Goal: Information Seeking & Learning: Learn about a topic

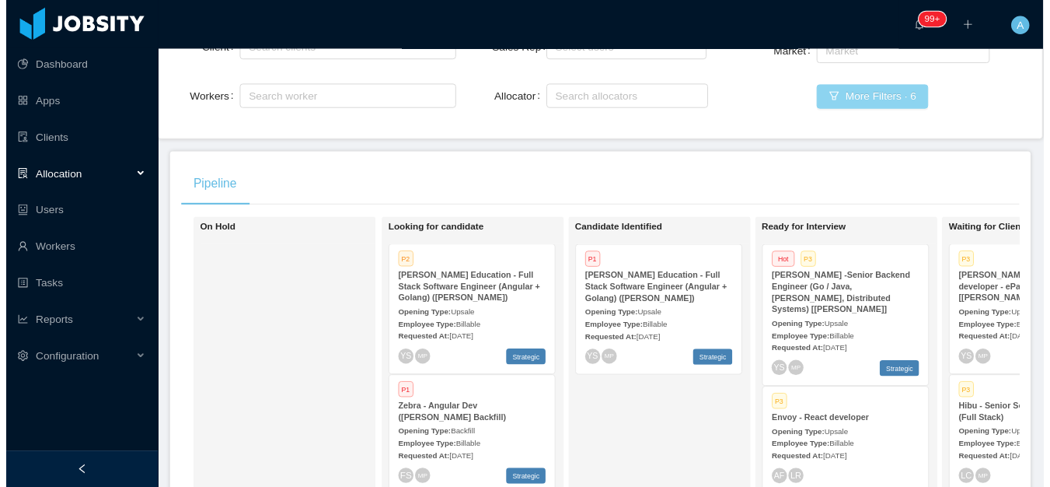
scroll to position [78, 0]
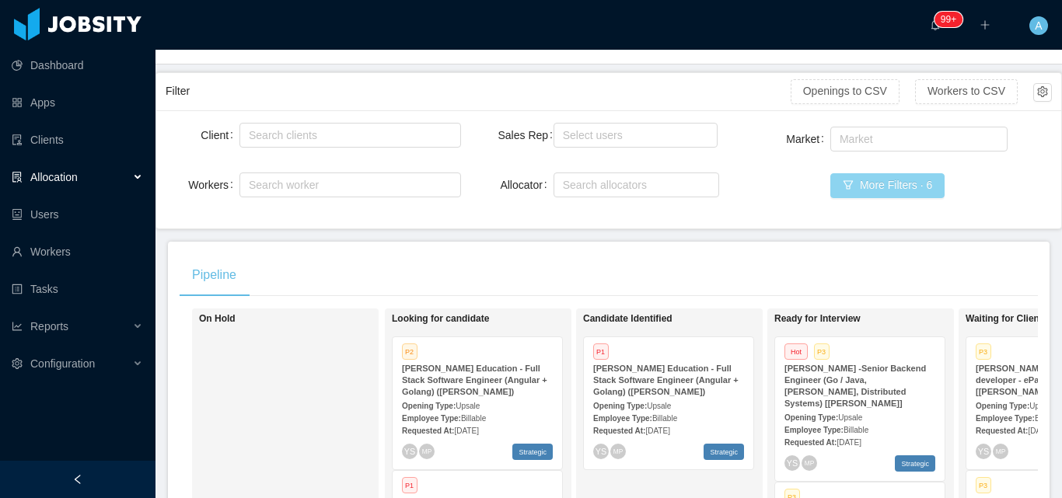
click at [887, 190] on button "More Filters · 6" at bounding box center [887, 185] width 114 height 25
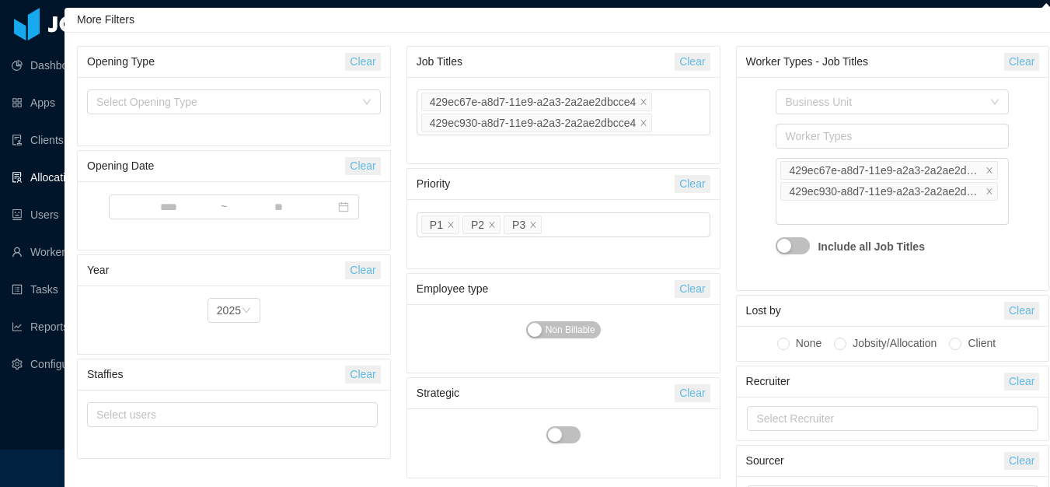
click at [1029, 63] on button "Clear" at bounding box center [1021, 62] width 35 height 18
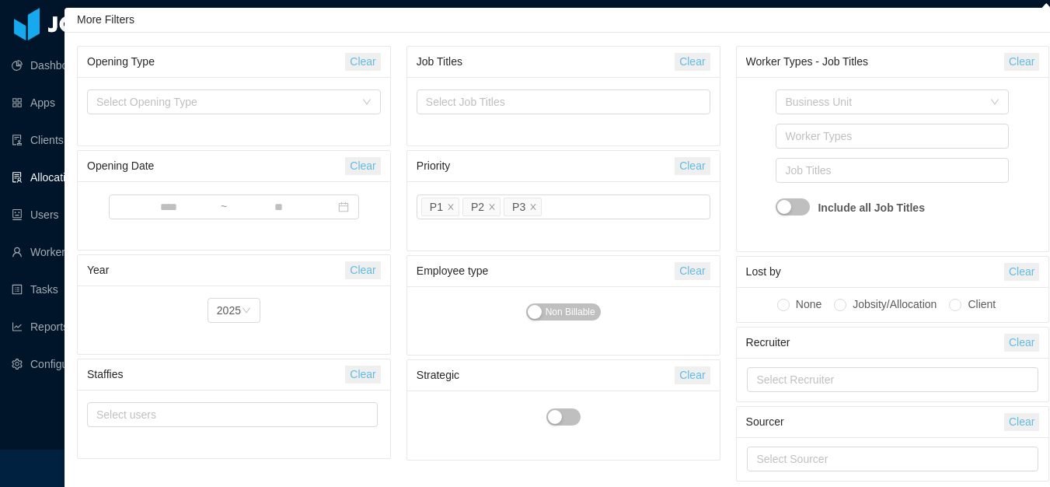
drag, startPoint x: 693, startPoint y: 62, endPoint x: 645, endPoint y: 78, distance: 49.9
click at [693, 62] on button "Clear" at bounding box center [692, 62] width 35 height 18
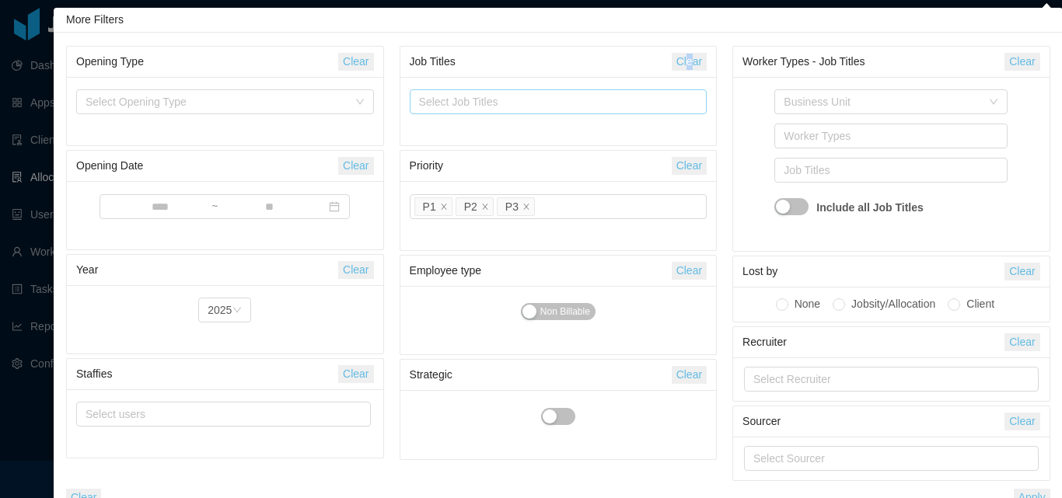
click at [568, 99] on div "Select Job Titles" at bounding box center [555, 102] width 272 height 16
type input "*******"
drag, startPoint x: 501, startPoint y: 99, endPoint x: 264, endPoint y: 99, distance: 237.1
click at [264, 99] on div "Opening Type Clear Select Opening Type Opening Date Clear ~ Year Clear Year 202…" at bounding box center [558, 261] width 1000 height 439
type input "*******"
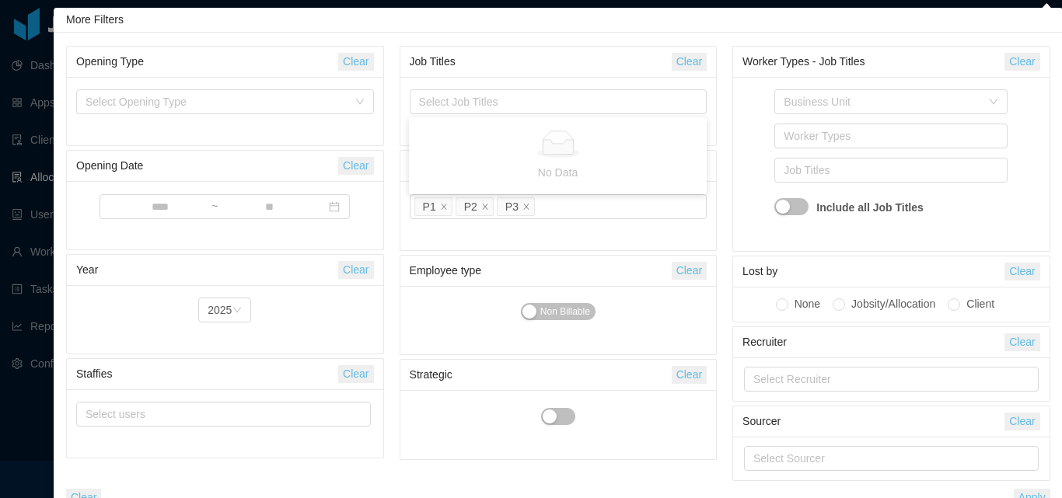
click at [739, 142] on div "Business Unit Worker Types Job Titles Include all Job Titles" at bounding box center [891, 164] width 316 height 174
click at [694, 169] on button "Clear" at bounding box center [689, 166] width 35 height 18
click at [766, 211] on div "Business Unit Worker Types Job Titles Include all Job Titles" at bounding box center [891, 163] width 298 height 155
click at [500, 98] on div "Select Job Titles" at bounding box center [555, 102] width 272 height 16
click at [19, 426] on div "Jobsity - Log in Session Expired, please Log in to continue Log in with another…" at bounding box center [531, 249] width 1062 height 498
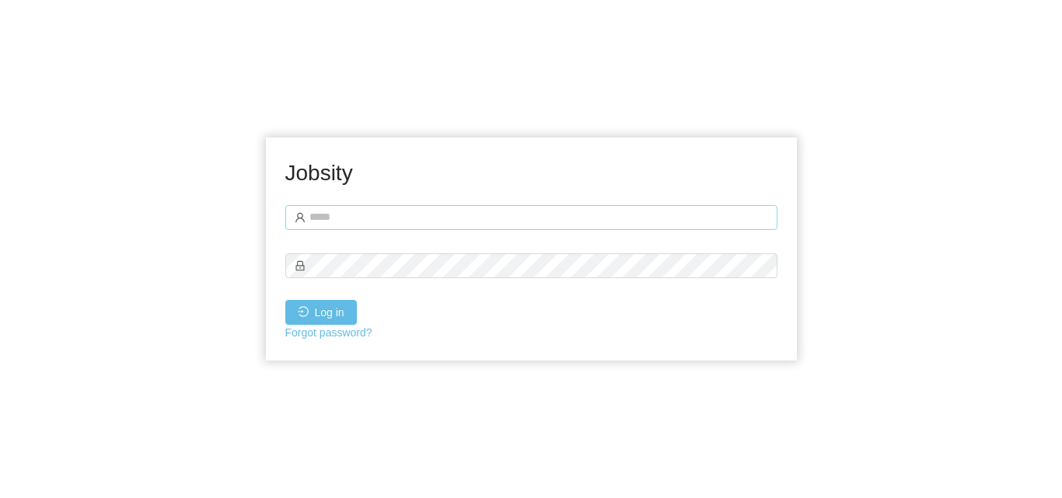
drag, startPoint x: 345, startPoint y: 239, endPoint x: 348, endPoint y: 222, distance: 18.1
click at [345, 238] on form "Log in Forgot password?" at bounding box center [531, 271] width 492 height 141
click at [348, 221] on input "text" at bounding box center [531, 217] width 492 height 25
type input "**********"
click at [285, 300] on button "Log in" at bounding box center [321, 312] width 72 height 25
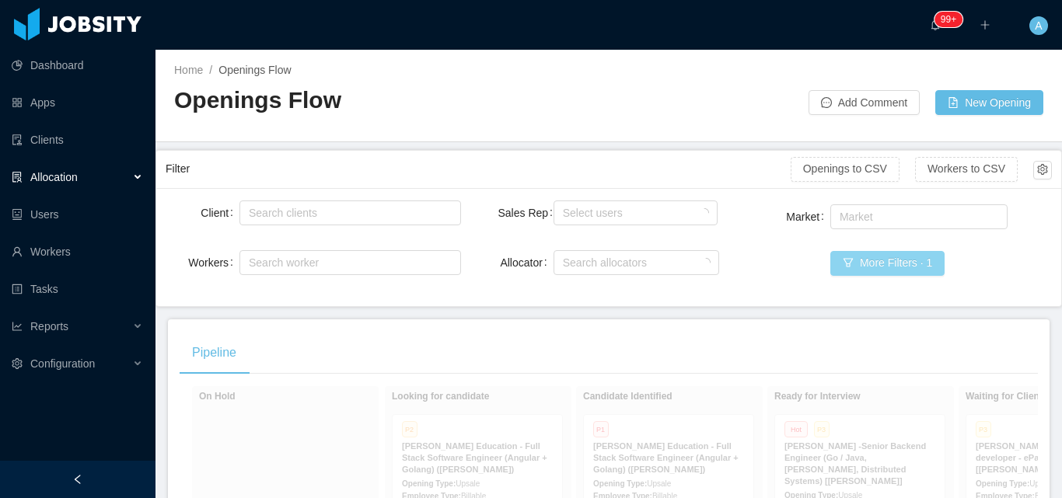
click at [880, 271] on button "More Filters · 1" at bounding box center [887, 263] width 114 height 25
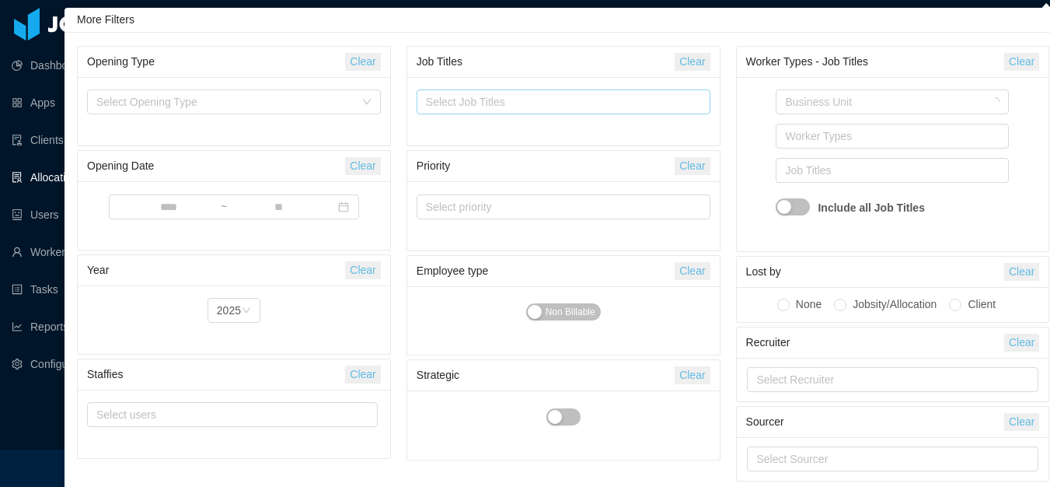
click at [579, 104] on div "Select Job Titles" at bounding box center [560, 102] width 268 height 16
type input "*******"
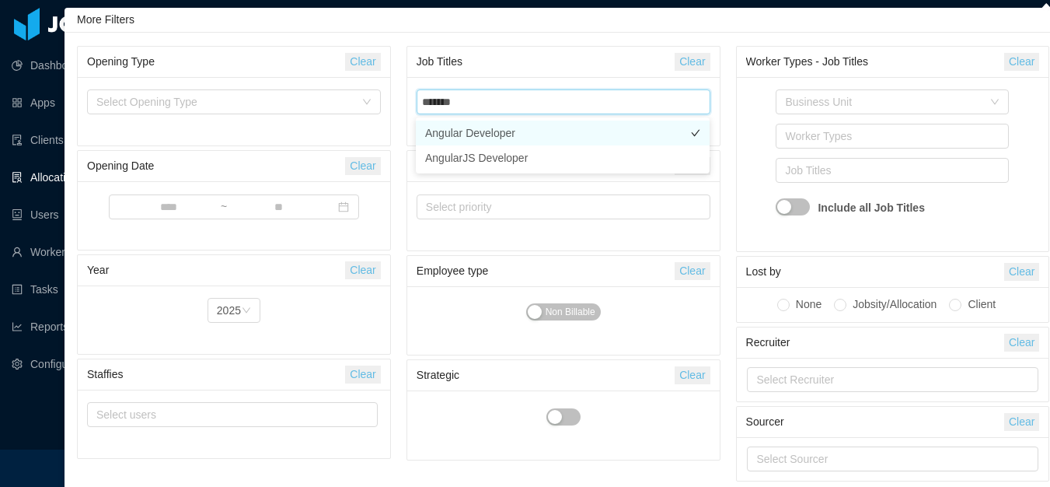
click at [535, 124] on li "Angular Developer" at bounding box center [563, 132] width 294 height 25
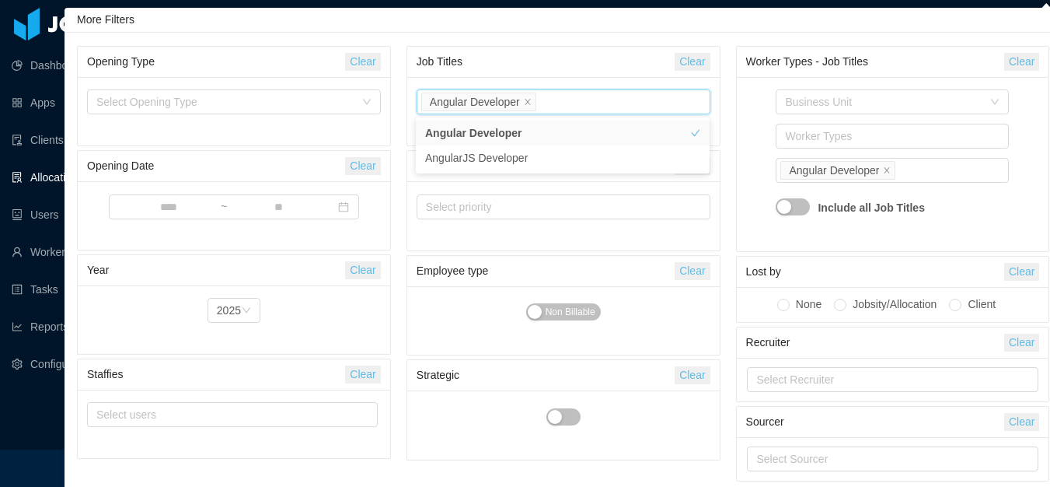
click at [754, 134] on div "Business Unit Worker Types Job Titles Angular Developer Include all Job Titles" at bounding box center [893, 163] width 294 height 155
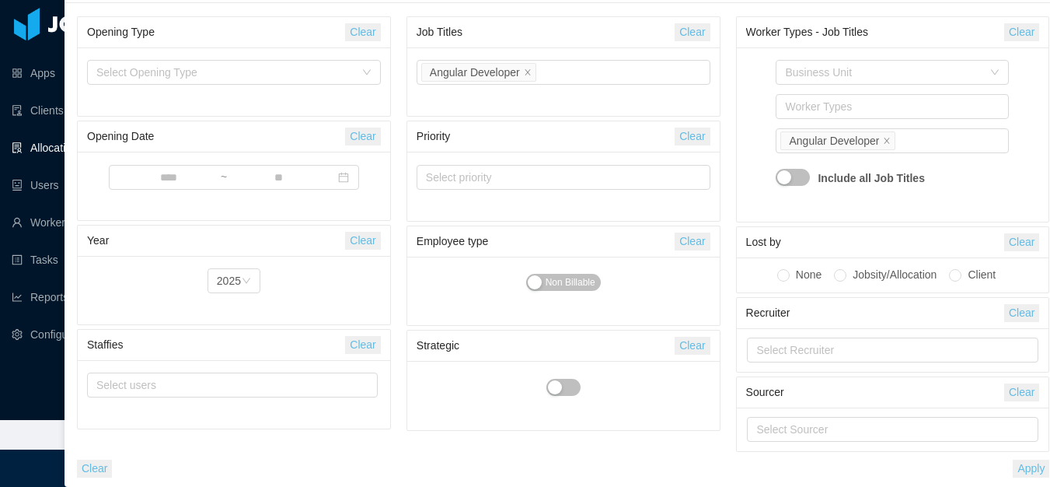
click at [1034, 469] on button "Apply" at bounding box center [1031, 468] width 37 height 18
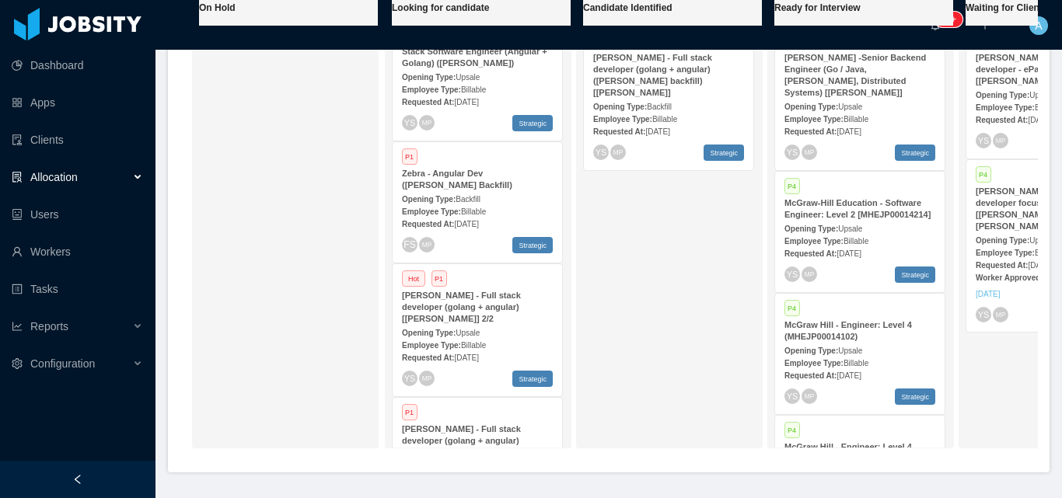
scroll to position [155, 0]
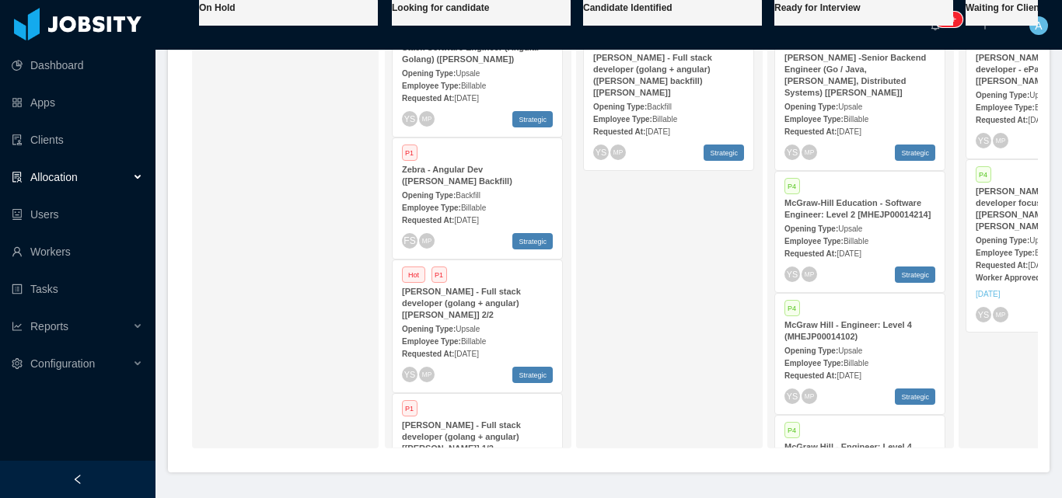
click at [456, 221] on span "Oct 8th, 2025" at bounding box center [466, 220] width 24 height 9
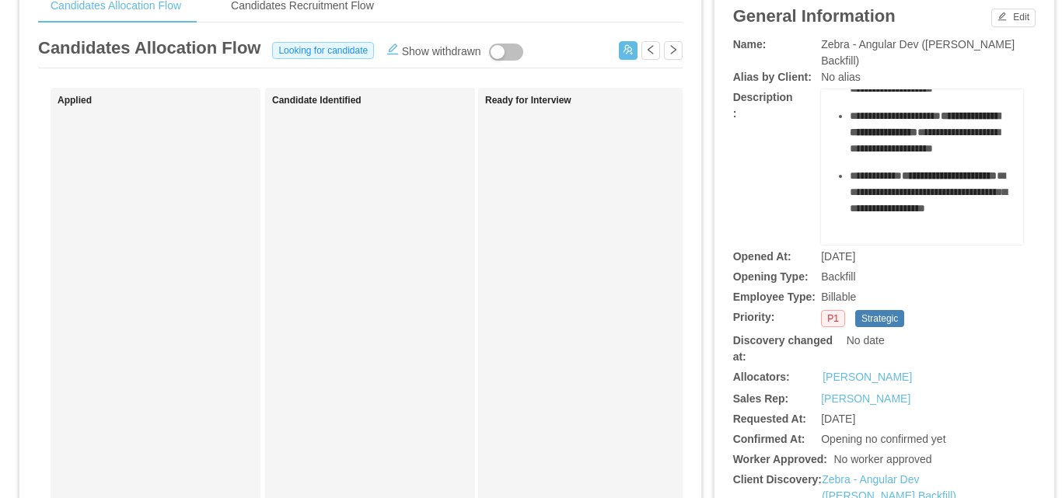
scroll to position [155, 0]
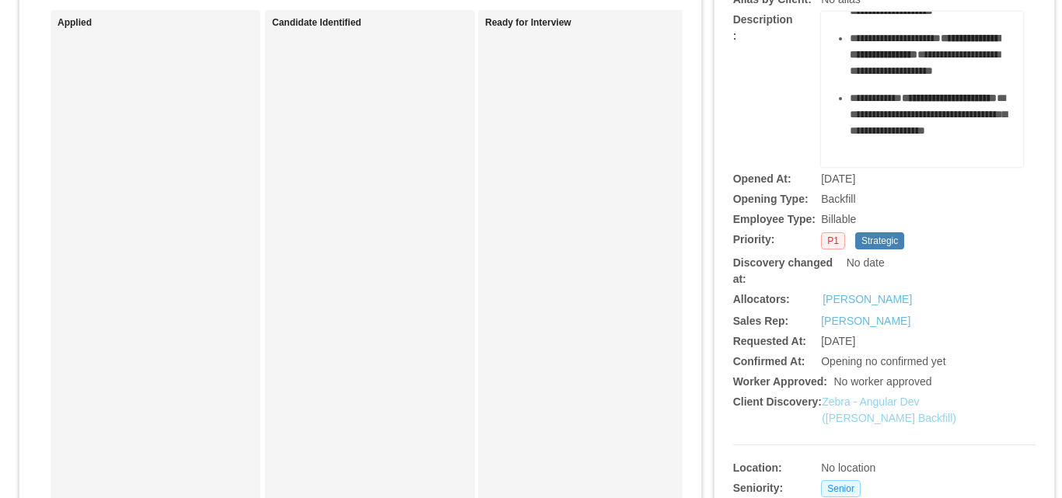
click at [884, 418] on link "Zebra - Angular Dev (Pablo Velasquez's Backfill)" at bounding box center [889, 410] width 134 height 29
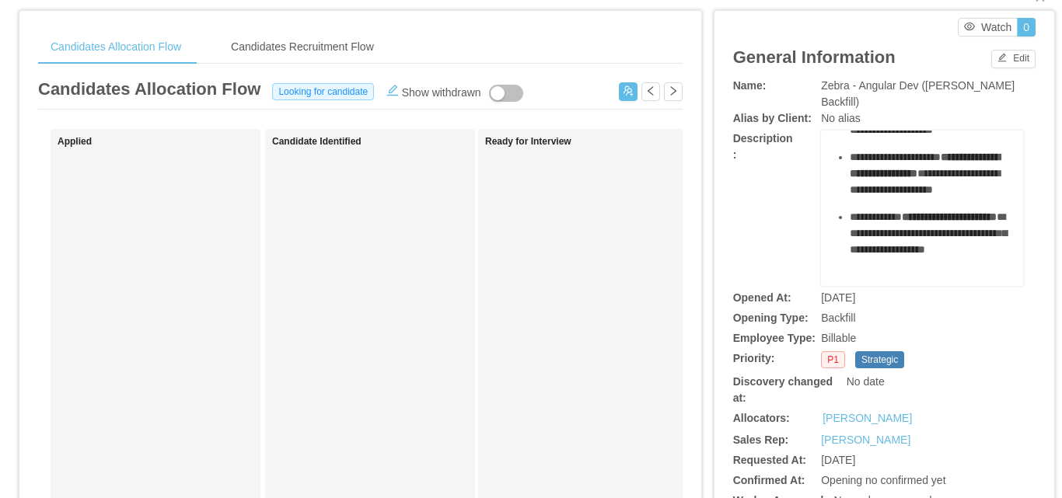
scroll to position [0, 0]
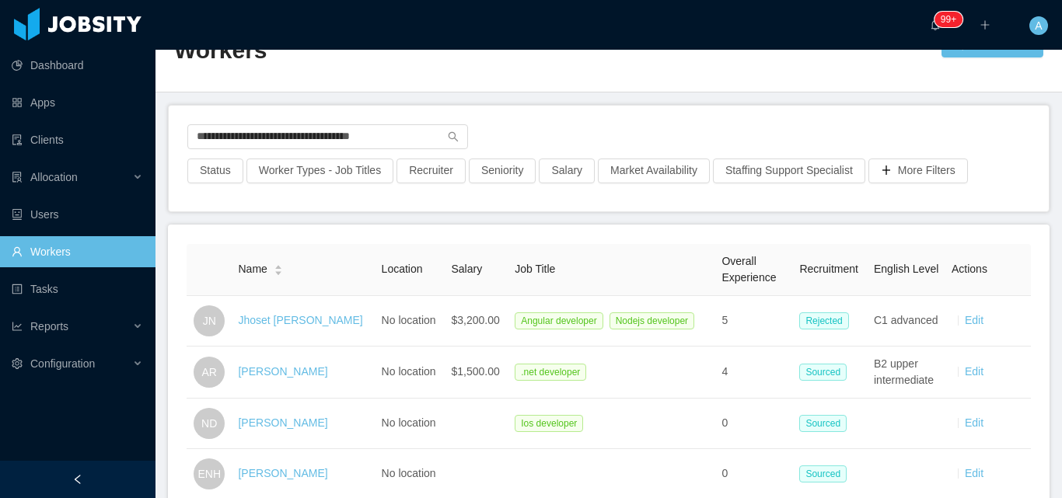
scroll to position [78, 0]
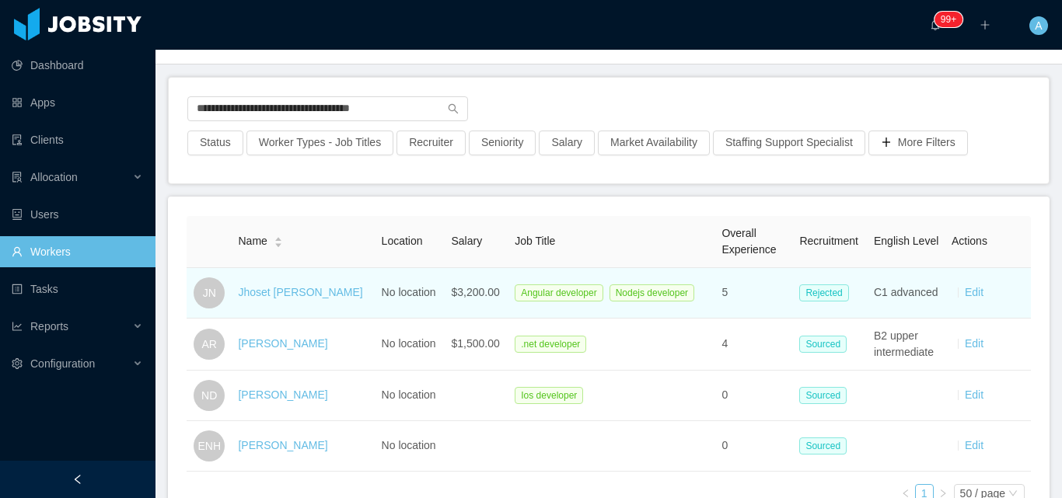
click at [255, 280] on td "Jhoset [PERSON_NAME]" at bounding box center [303, 293] width 143 height 51
click at [258, 289] on link "Jhoset [PERSON_NAME]" at bounding box center [300, 292] width 124 height 12
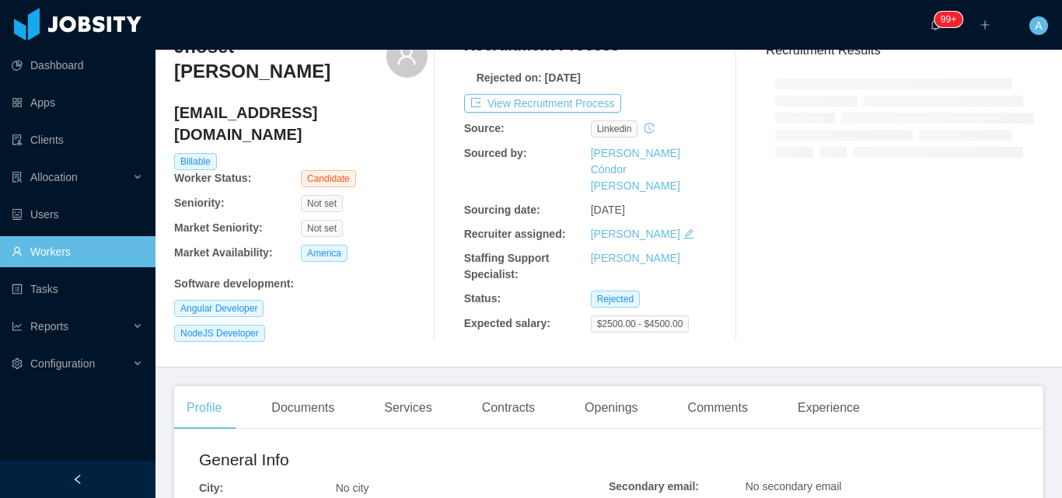
scroll to position [389, 0]
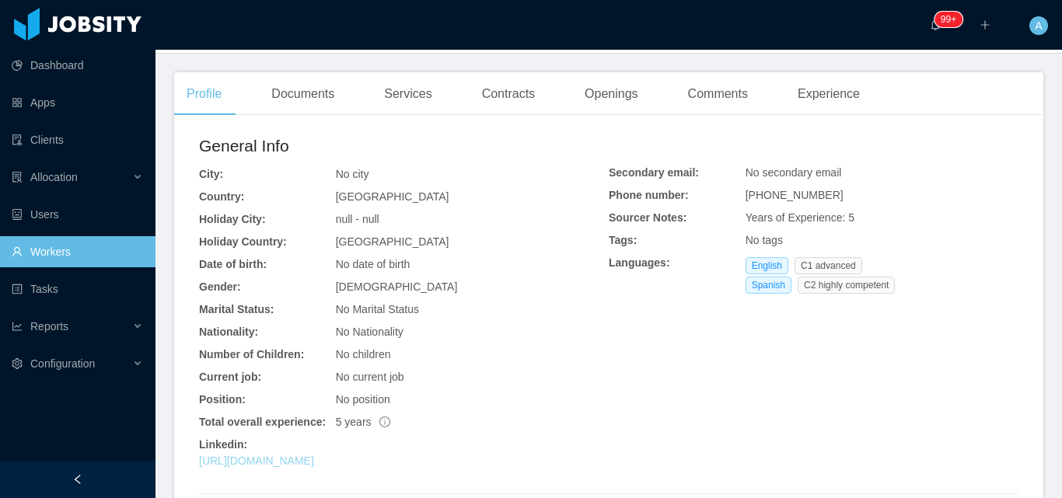
click at [314, 461] on link "[URL][DOMAIN_NAME]" at bounding box center [256, 461] width 115 height 12
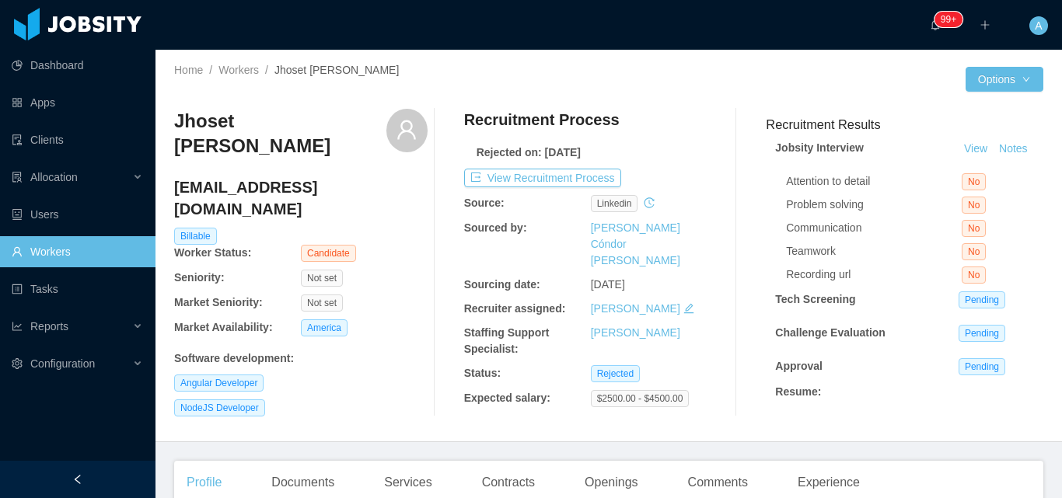
scroll to position [0, 0]
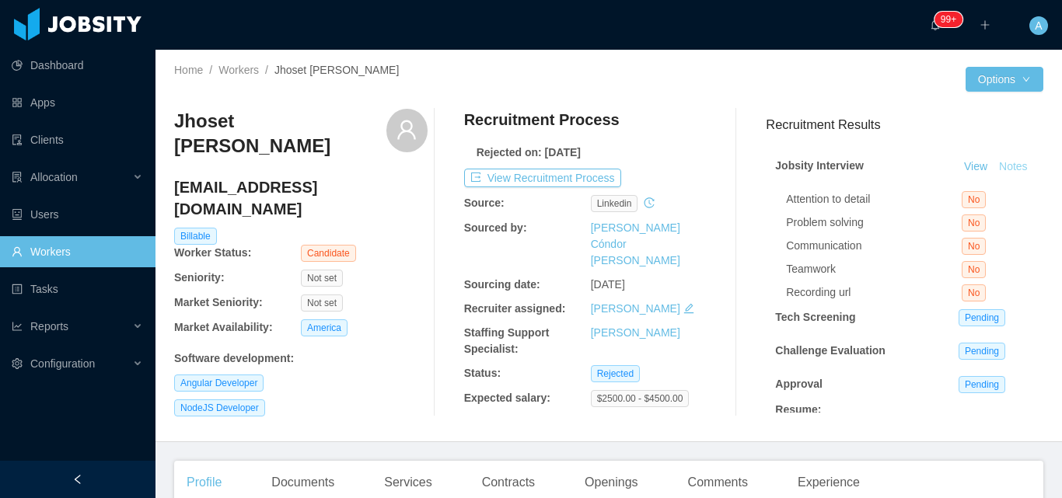
click at [993, 176] on button "Notes" at bounding box center [1013, 167] width 41 height 19
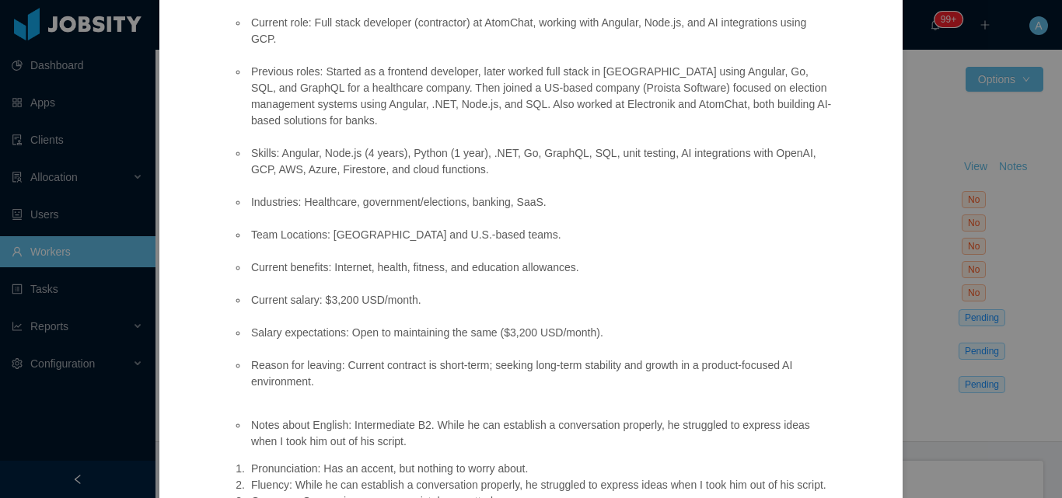
scroll to position [155, 0]
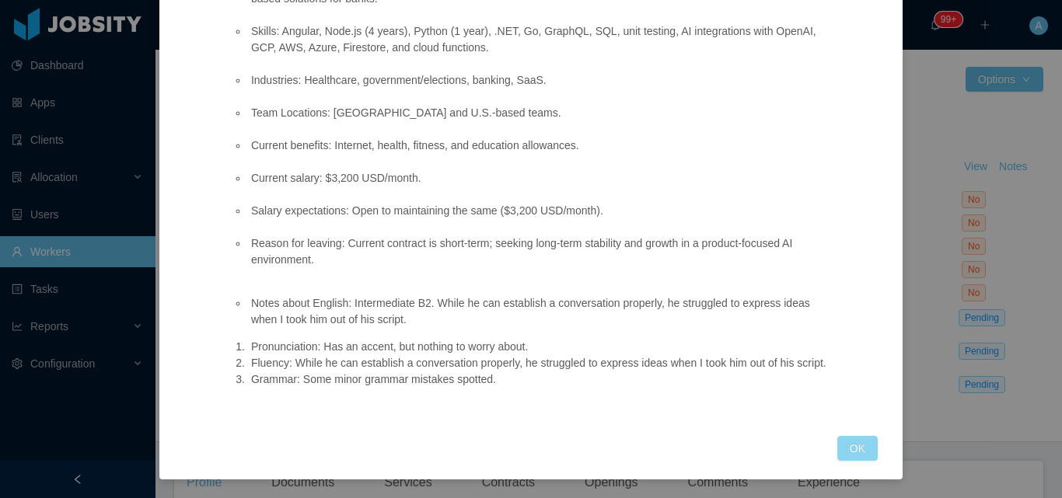
click at [840, 447] on button "OK" at bounding box center [857, 448] width 40 height 25
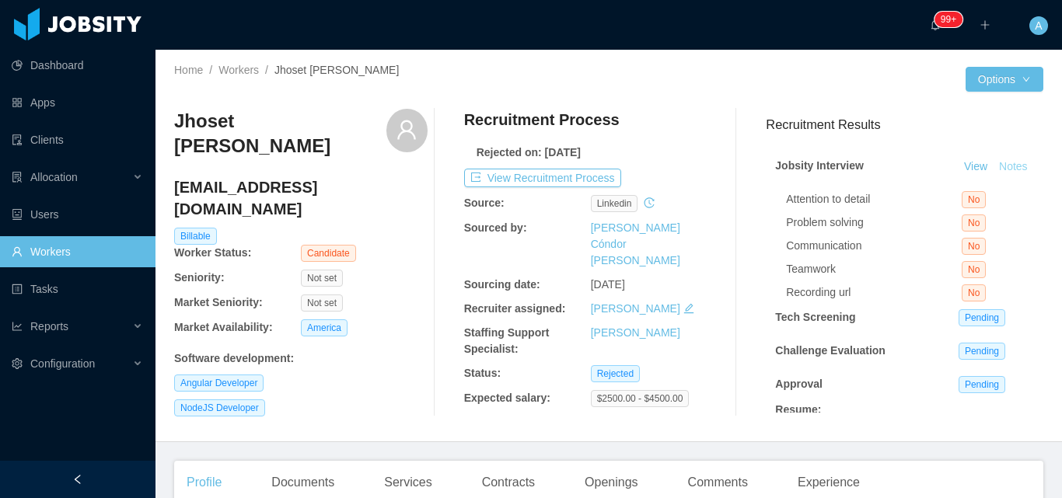
scroll to position [370, 0]
click at [993, 176] on button "Notes" at bounding box center [1013, 167] width 41 height 19
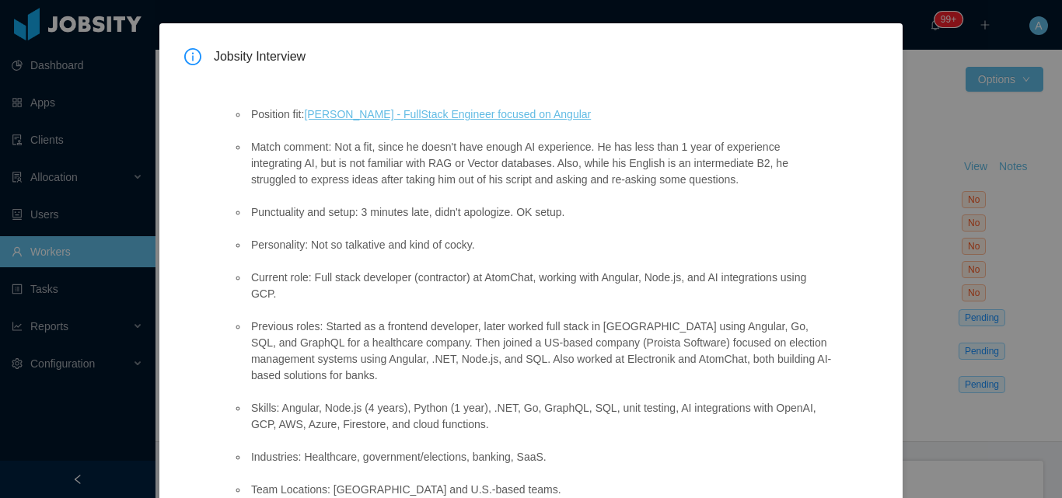
scroll to position [0, 0]
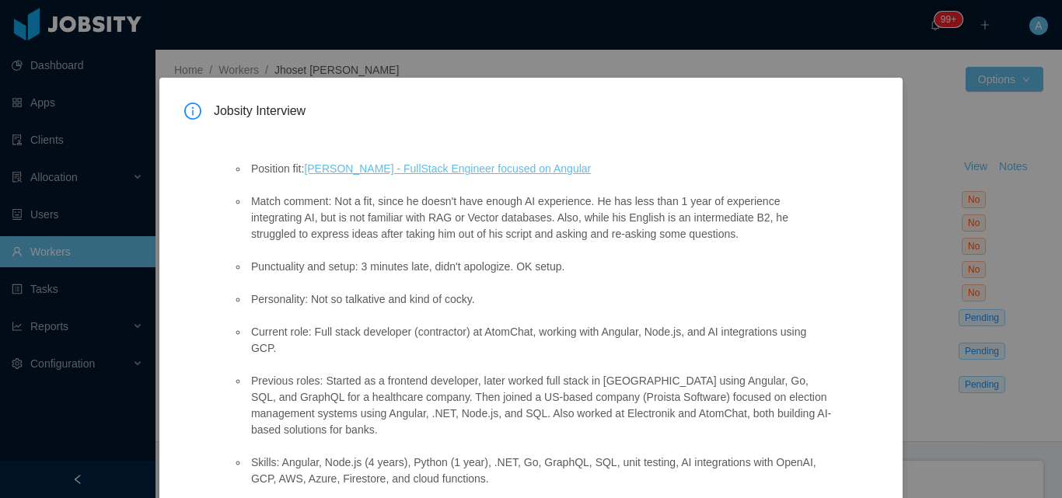
drag, startPoint x: 742, startPoint y: 232, endPoint x: 280, endPoint y: 208, distance: 462.4
click at [242, 197] on ul "Position fit: [PERSON_NAME] - FullStack Engineer focused on Angular Match comme…" at bounding box center [531, 430] width 599 height 571
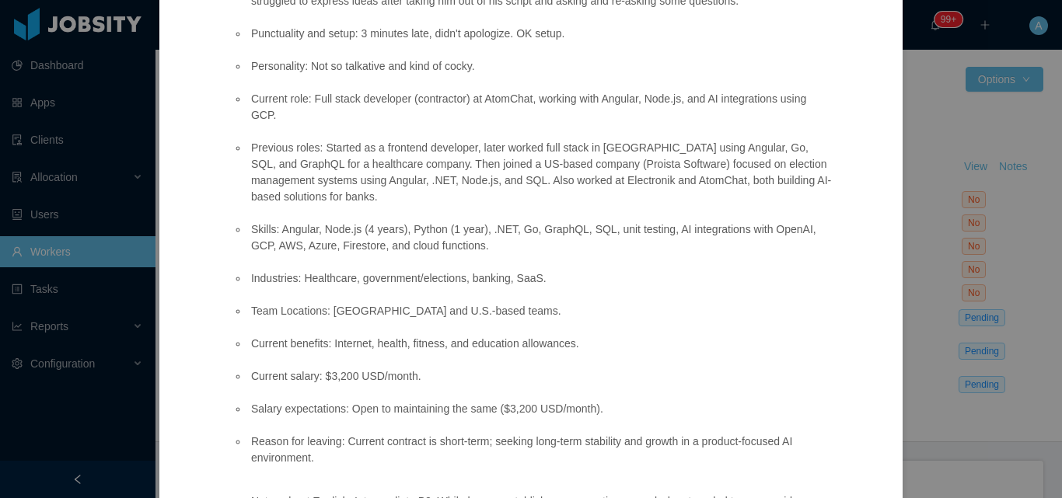
click at [875, 296] on div "Jobsity Interview Position fit: [PERSON_NAME] - FullStack Engineer focused on A…" at bounding box center [530, 261] width 743 height 833
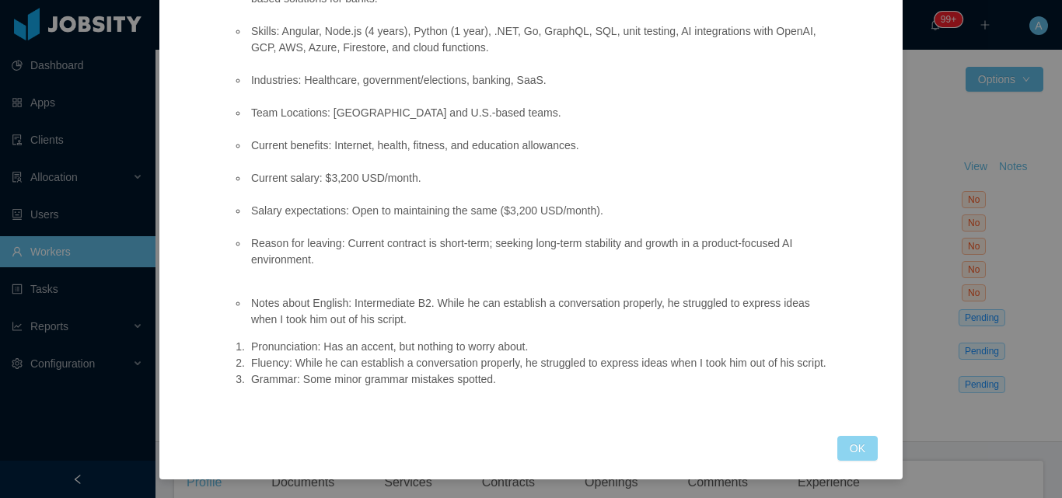
click at [850, 453] on button "OK" at bounding box center [857, 448] width 40 height 25
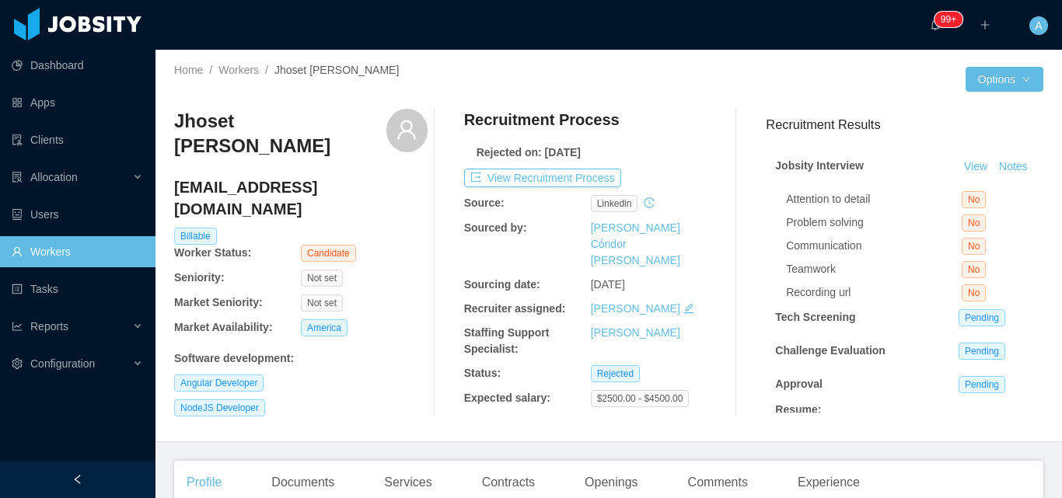
click at [504, 187] on div "Recruitment Process Rejected on: [DATE] View Recruitment Process Source: linked…" at bounding box center [590, 263] width 253 height 308
click at [506, 183] on button "View Recruitment Process" at bounding box center [542, 178] width 157 height 19
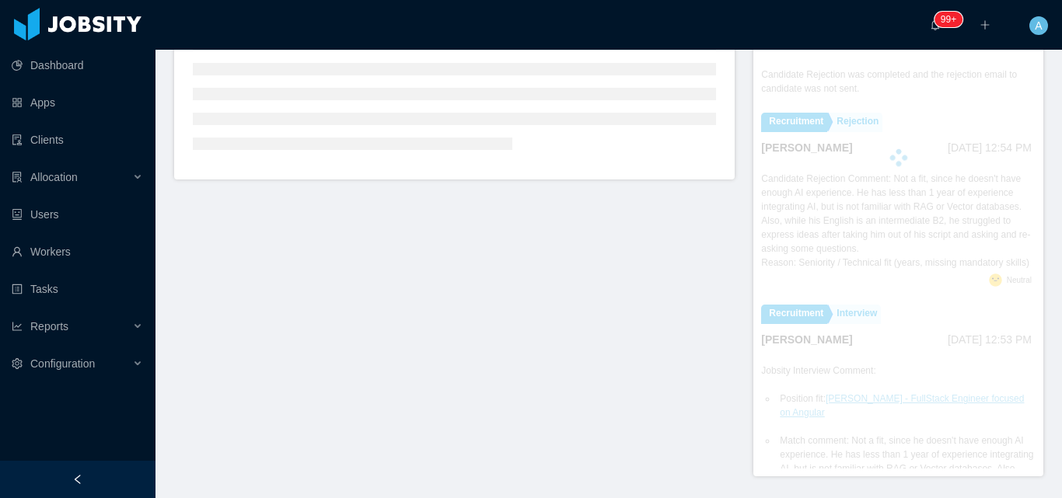
scroll to position [431, 0]
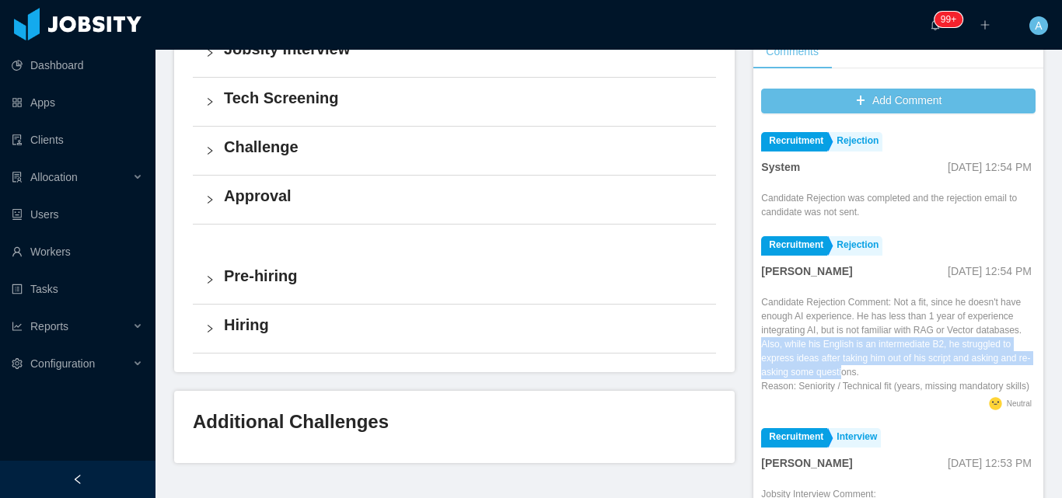
drag, startPoint x: 798, startPoint y: 344, endPoint x: 911, endPoint y: 375, distance: 116.9
click at [911, 375] on div "Candidate Rejection Comment: Not a fit, since he doesn't have enough AI experie…" at bounding box center [898, 344] width 274 height 98
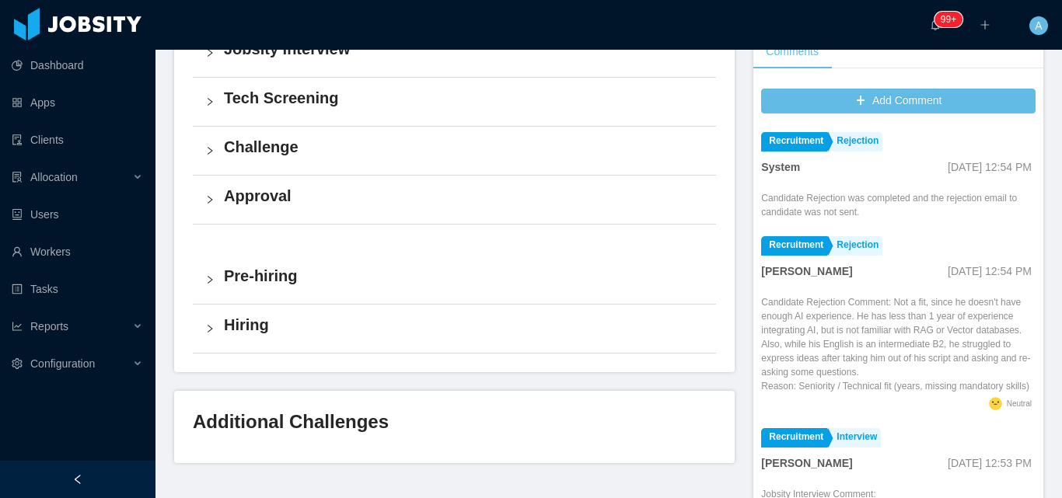
click at [934, 376] on div "Candidate Rejection Comment: Not a fit, since he doesn't have enough AI experie…" at bounding box center [898, 344] width 274 height 98
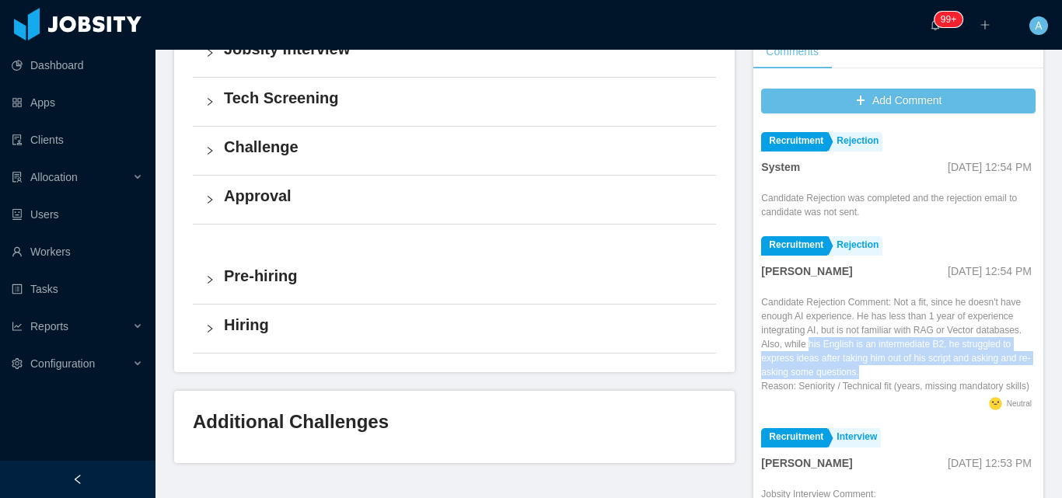
drag, startPoint x: 845, startPoint y: 344, endPoint x: 902, endPoint y: 364, distance: 60.7
click at [936, 370] on div "Candidate Rejection Comment: Not a fit, since he doesn't have enough AI experie…" at bounding box center [898, 344] width 274 height 98
copy div "his English is an intermediate B2, he struggled to express ideas after taking h…"
drag, startPoint x: 822, startPoint y: 340, endPoint x: 921, endPoint y: 368, distance: 102.6
click at [933, 372] on div "Candidate Rejection Comment: Not a fit, since he doesn't have enough AI experie…" at bounding box center [898, 344] width 274 height 98
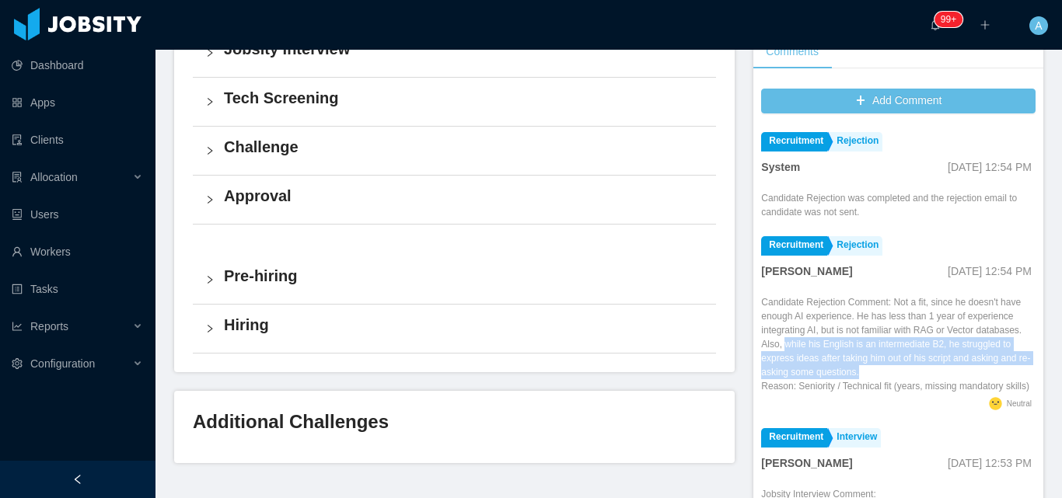
click at [937, 367] on div "Candidate Rejection Comment: Not a fit, since he doesn't have enough AI experie…" at bounding box center [898, 344] width 274 height 98
drag, startPoint x: 937, startPoint y: 372, endPoint x: 824, endPoint y: 344, distance: 117.1
click at [824, 344] on div "Candidate Rejection Comment: Not a fit, since he doesn't have enough AI experie…" at bounding box center [898, 344] width 274 height 98
copy div "while his English is an intermediate B2, he struggled to express ideas after ta…"
click at [87, 254] on link "Workers" at bounding box center [77, 251] width 131 height 31
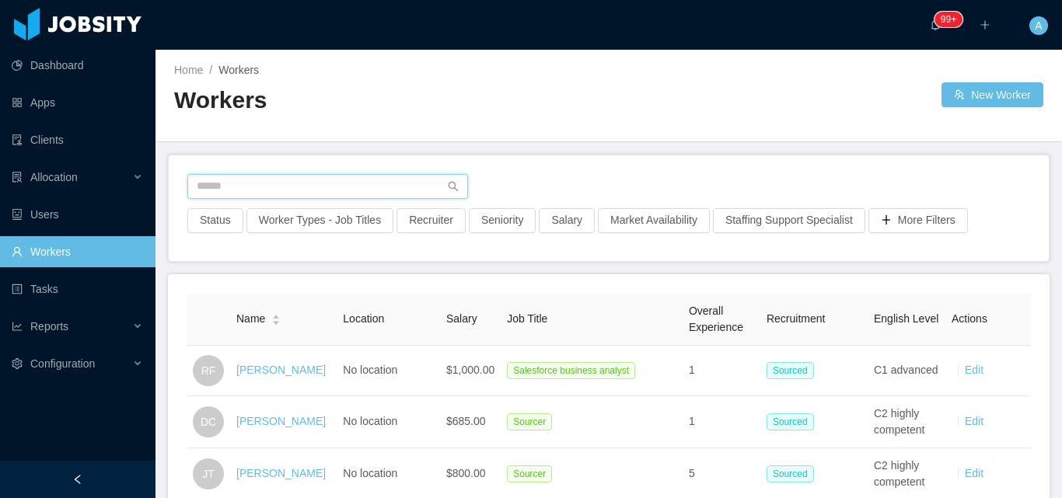
click at [311, 183] on input "text" at bounding box center [327, 186] width 281 height 25
paste input "**********"
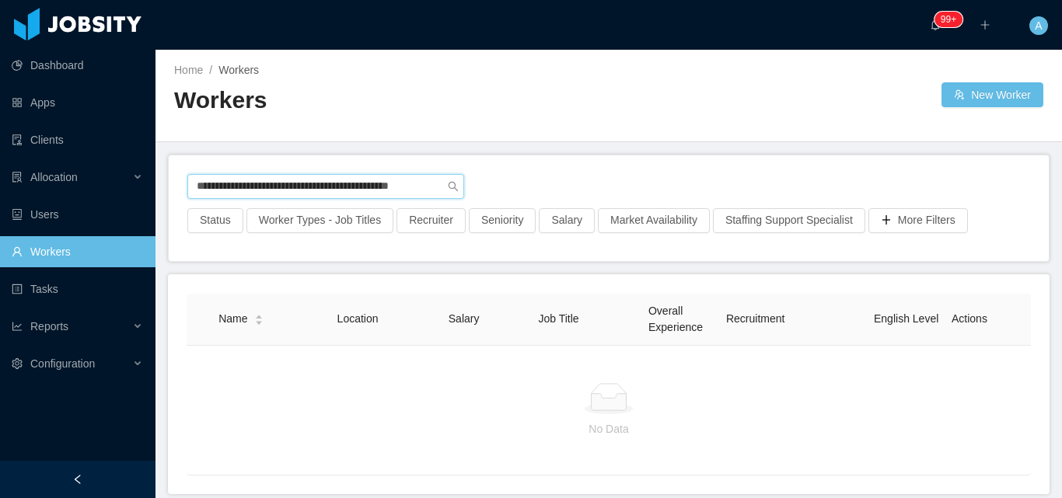
drag, startPoint x: 194, startPoint y: 185, endPoint x: 639, endPoint y: 185, distance: 445.4
click at [634, 190] on div "**********" at bounding box center [608, 191] width 843 height 34
paste input "text"
type input "**********"
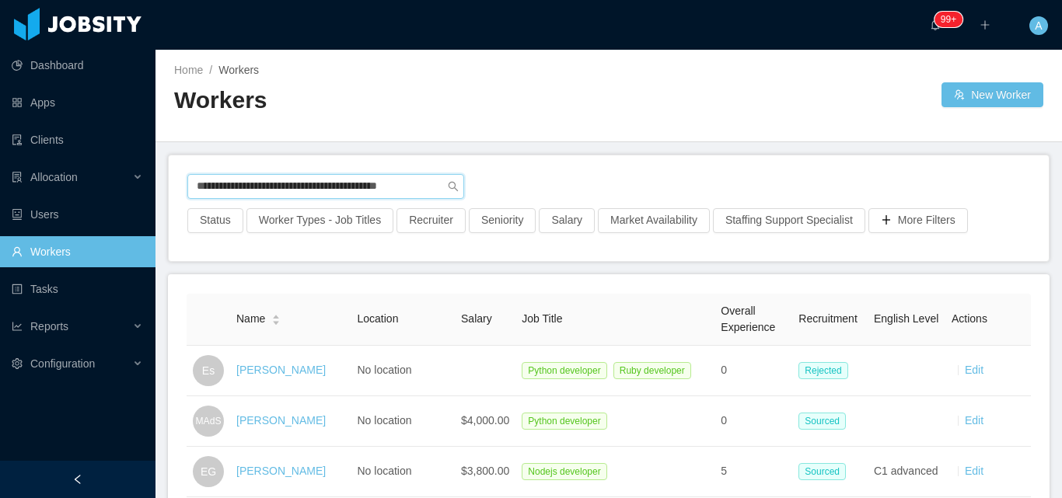
scroll to position [0, 1]
drag, startPoint x: 198, startPoint y: 184, endPoint x: 734, endPoint y: 172, distance: 535.7
click at [734, 172] on div "**********" at bounding box center [609, 208] width 880 height 106
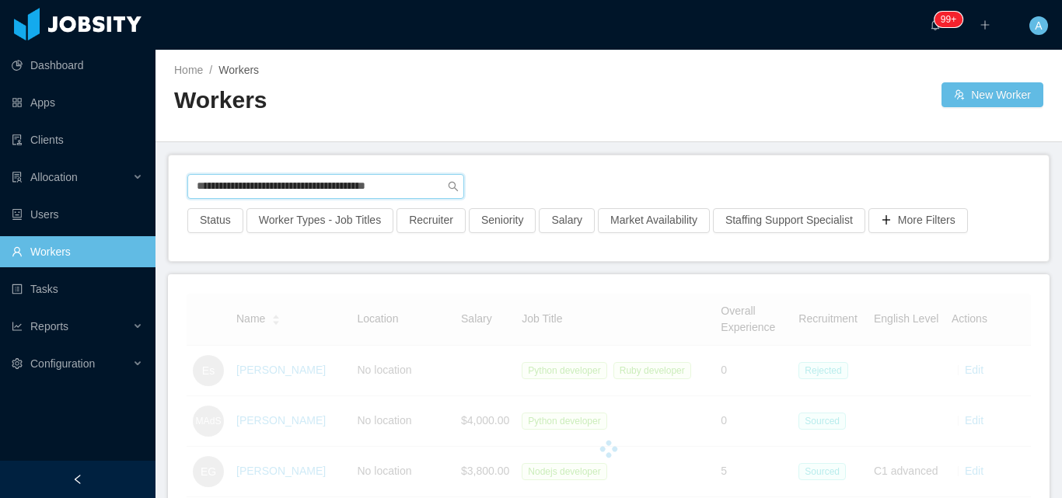
type input "**********"
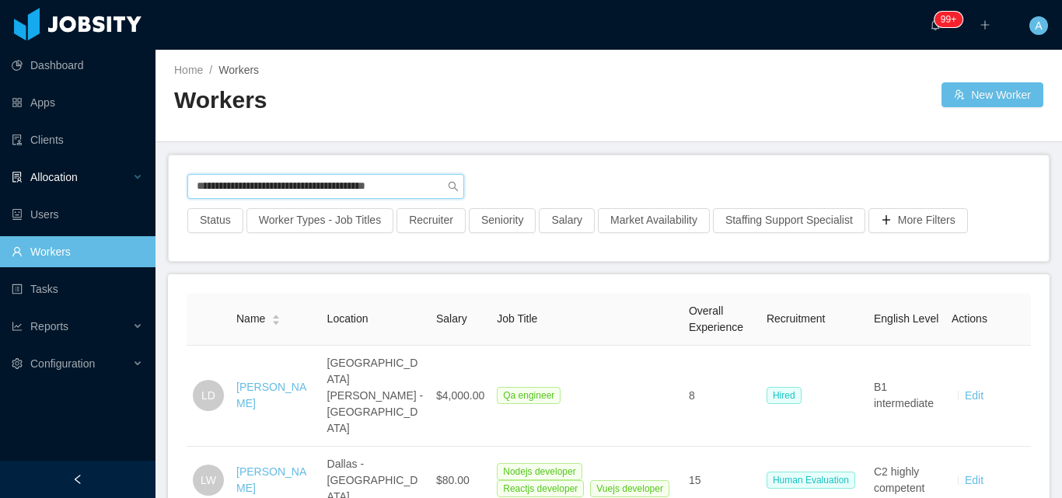
drag, startPoint x: 419, startPoint y: 196, endPoint x: 0, endPoint y: 184, distance: 419.1
click at [0, 184] on section "**********" at bounding box center [531, 249] width 1062 height 498
paste input "**********"
type input "**********"
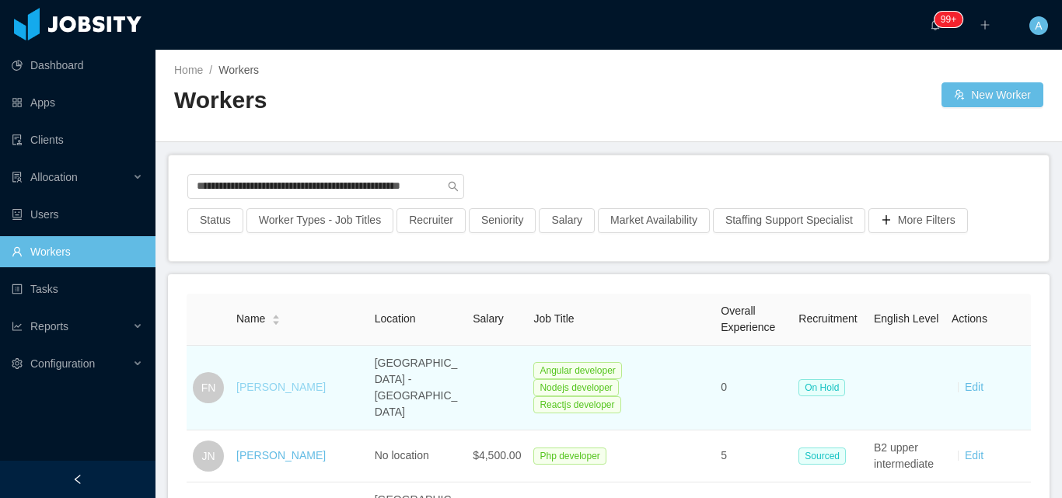
click at [283, 381] on link "[PERSON_NAME]" at bounding box center [280, 387] width 89 height 12
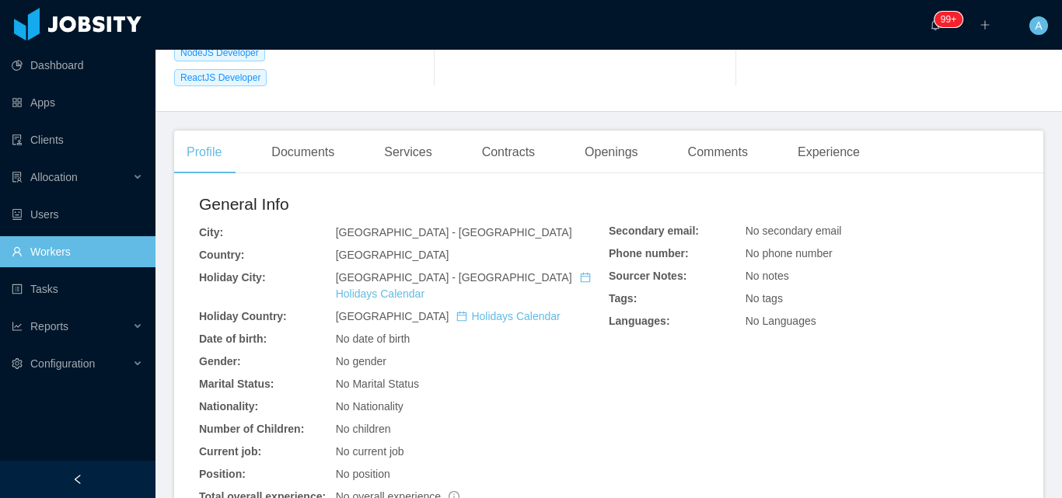
scroll to position [540, 0]
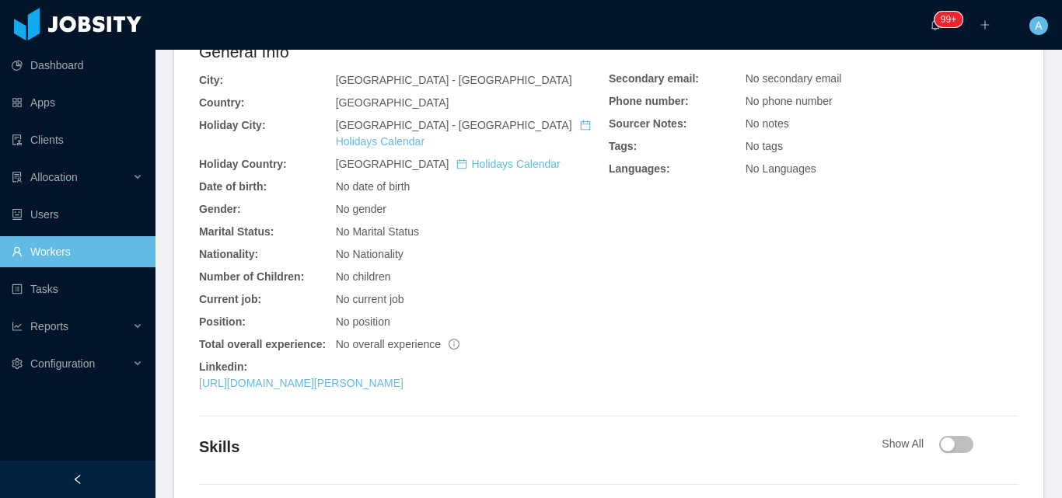
drag, startPoint x: 390, startPoint y: 279, endPoint x: 394, endPoint y: 227, distance: 52.2
click at [389, 377] on link "[URL][DOMAIN_NAME][PERSON_NAME]" at bounding box center [301, 383] width 204 height 12
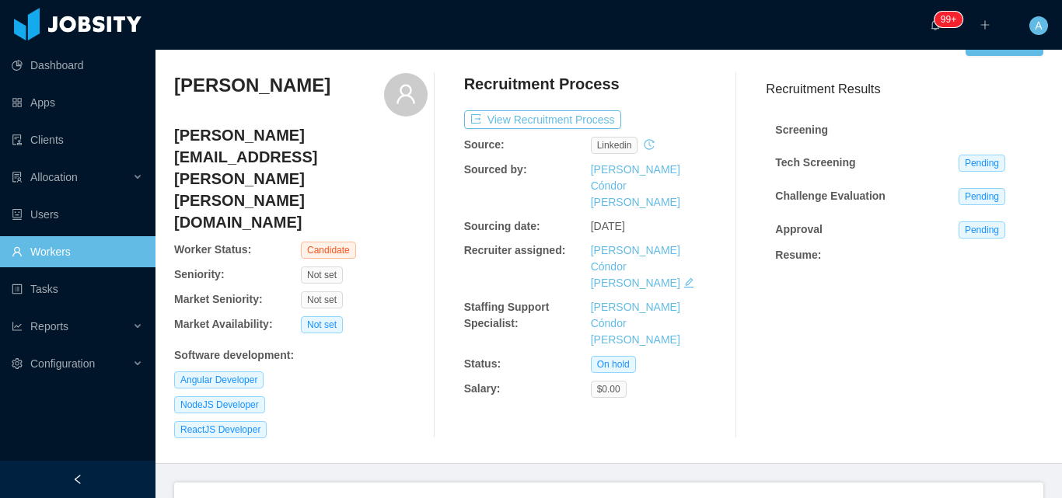
scroll to position [0, 0]
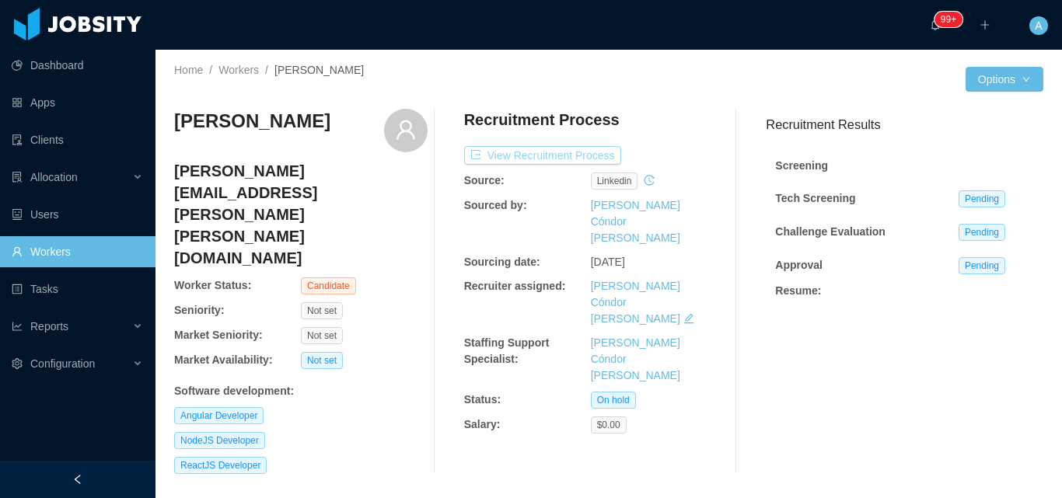
click at [553, 155] on button "View Recruitment Process" at bounding box center [542, 155] width 157 height 19
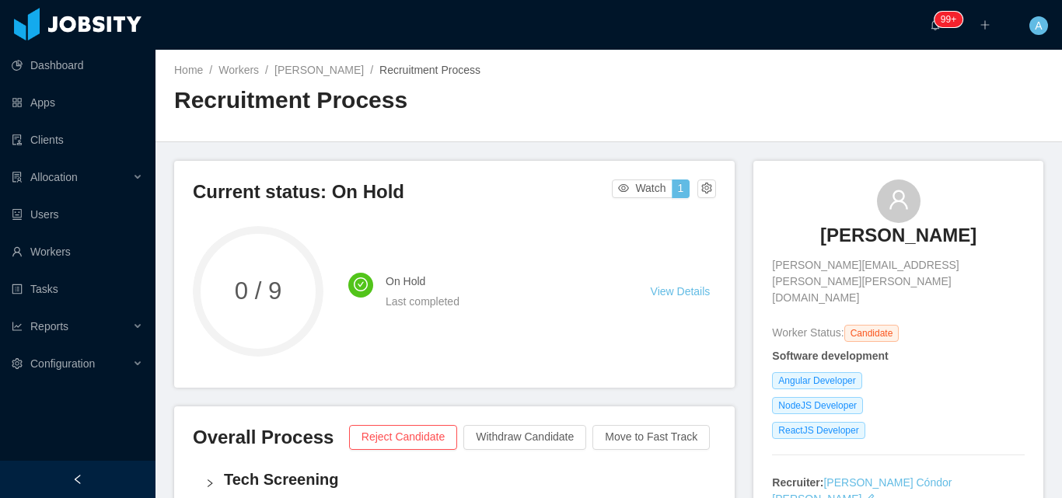
click at [301, 81] on div "Home / Workers / [PERSON_NAME] / Recruitment Process / Recruitment Process" at bounding box center [391, 95] width 435 height 66
click at [300, 74] on link "[PERSON_NAME]" at bounding box center [318, 70] width 89 height 12
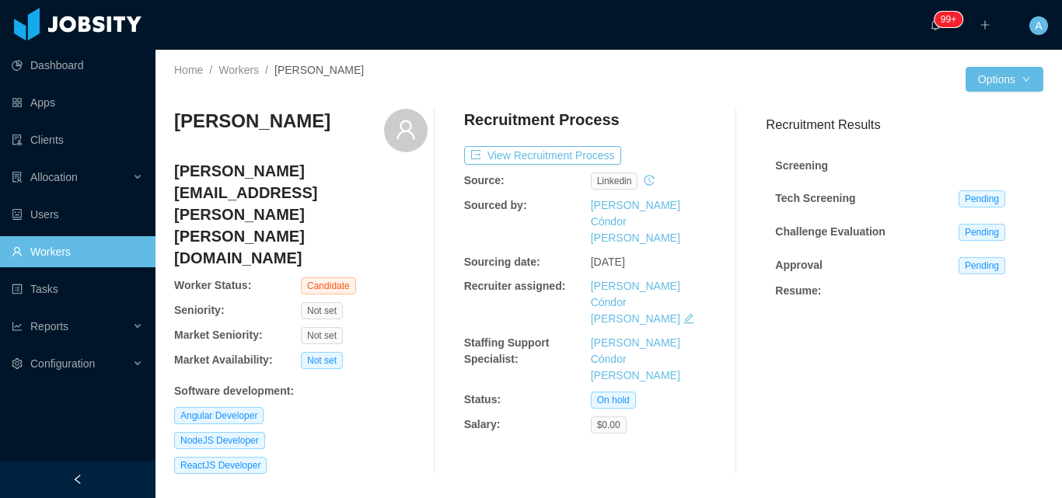
click at [365, 97] on div "[PERSON_NAME] [PERSON_NAME][EMAIL_ADDRESS][PERSON_NAME][PERSON_NAME][DOMAIN_NAM…" at bounding box center [608, 291] width 869 height 390
drag, startPoint x: 175, startPoint y: 117, endPoint x: 276, endPoint y: 120, distance: 101.1
click at [320, 132] on div "[PERSON_NAME]" at bounding box center [300, 131] width 253 height 44
copy h3 "[PERSON_NAME]"
click at [116, 257] on link "Workers" at bounding box center [77, 251] width 131 height 31
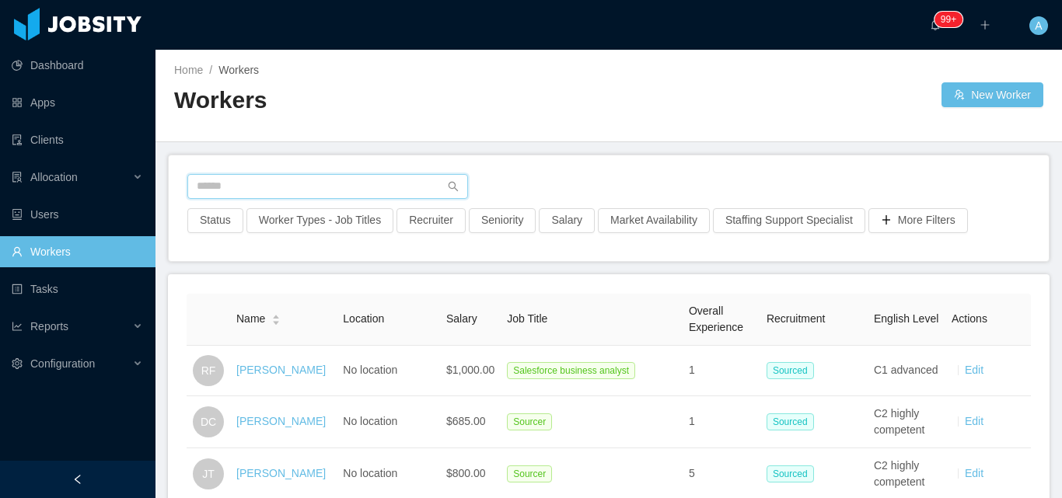
click at [344, 189] on input "text" at bounding box center [327, 186] width 281 height 25
paste input "**********"
type input "**********"
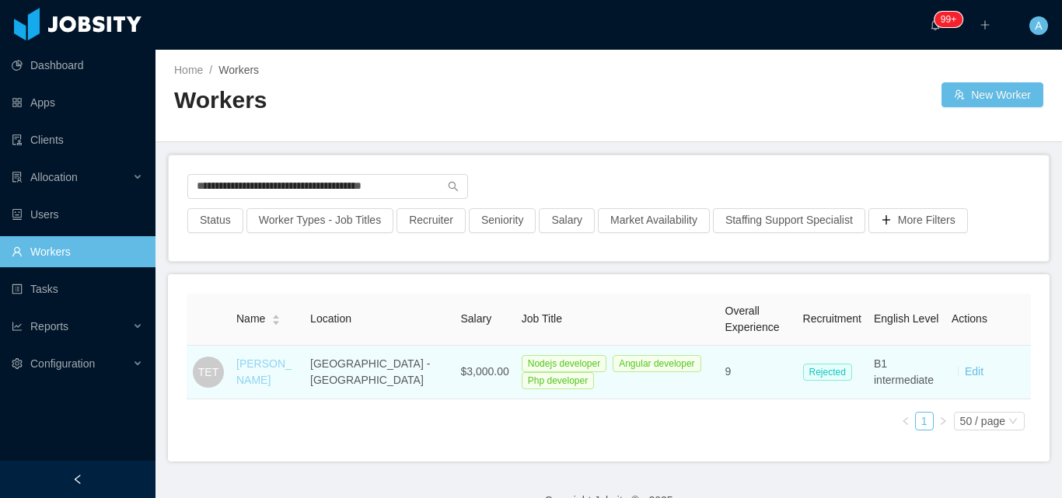
click at [250, 379] on link "[PERSON_NAME]" at bounding box center [263, 372] width 55 height 29
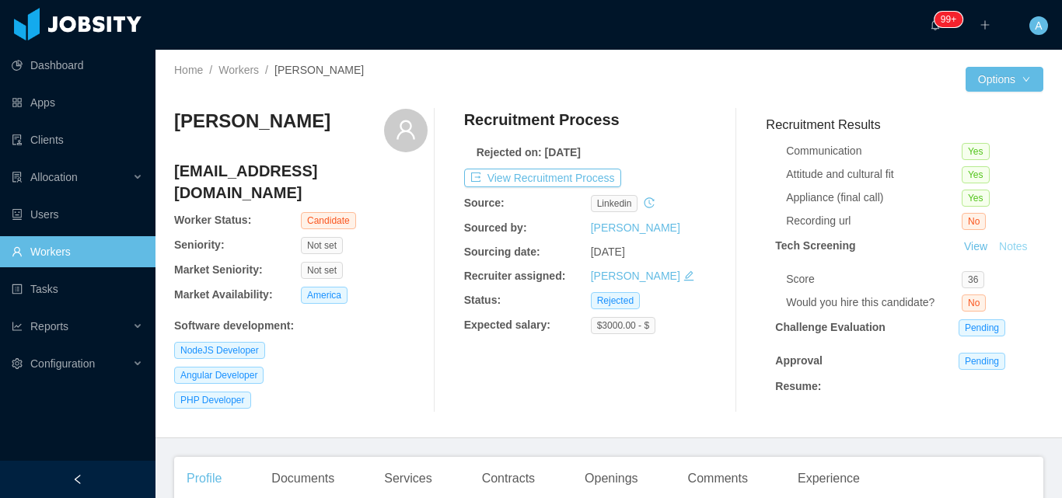
scroll to position [233, 0]
click at [993, 257] on button "Notes" at bounding box center [1013, 247] width 41 height 19
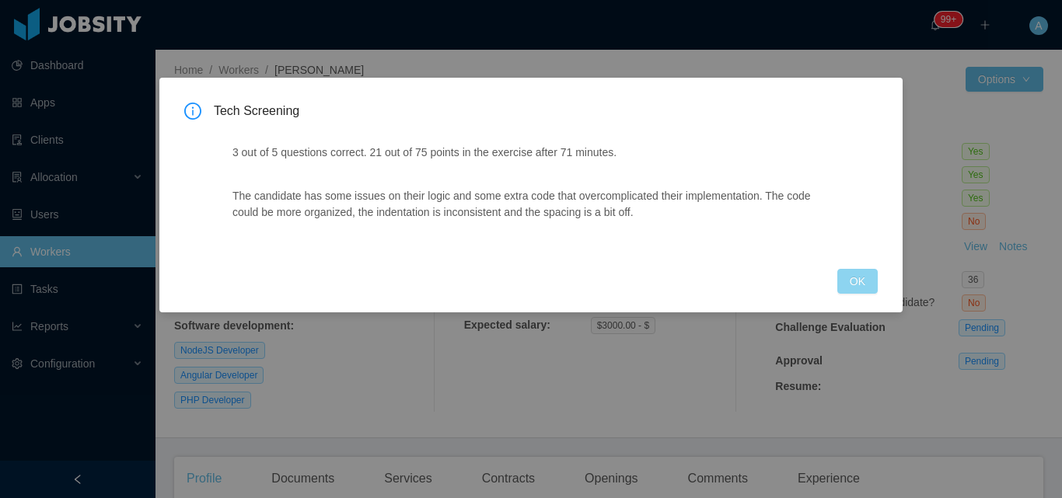
click at [849, 277] on button "OK" at bounding box center [857, 281] width 40 height 25
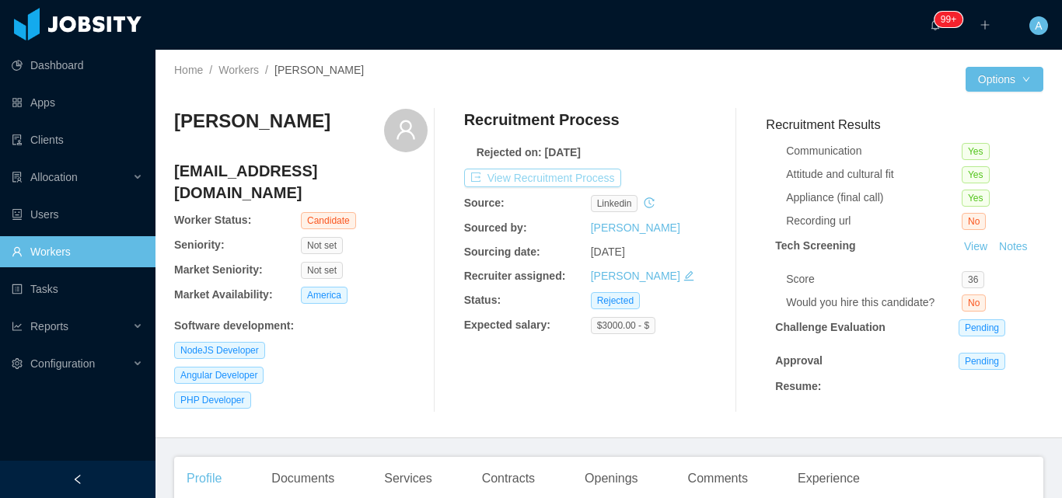
click at [593, 173] on button "View Recruitment Process" at bounding box center [542, 178] width 157 height 19
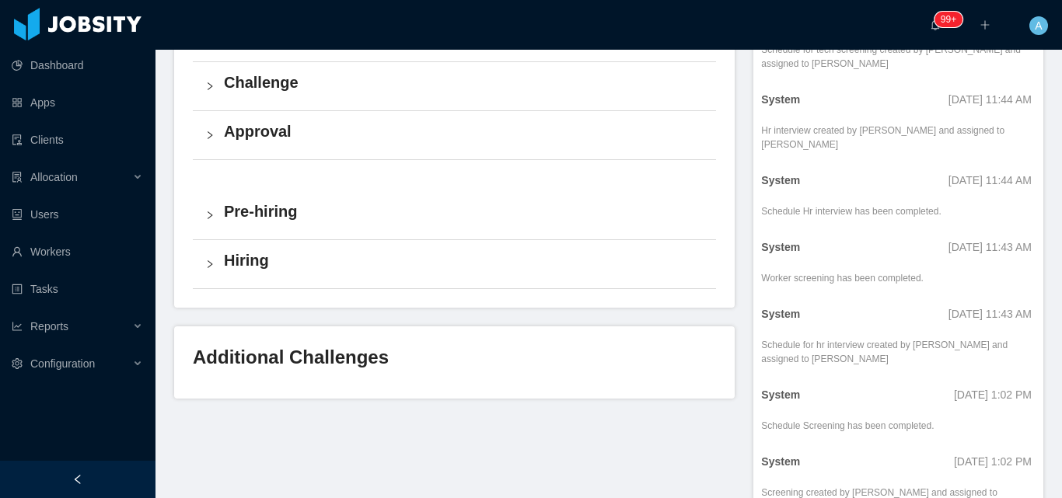
scroll to position [889, 0]
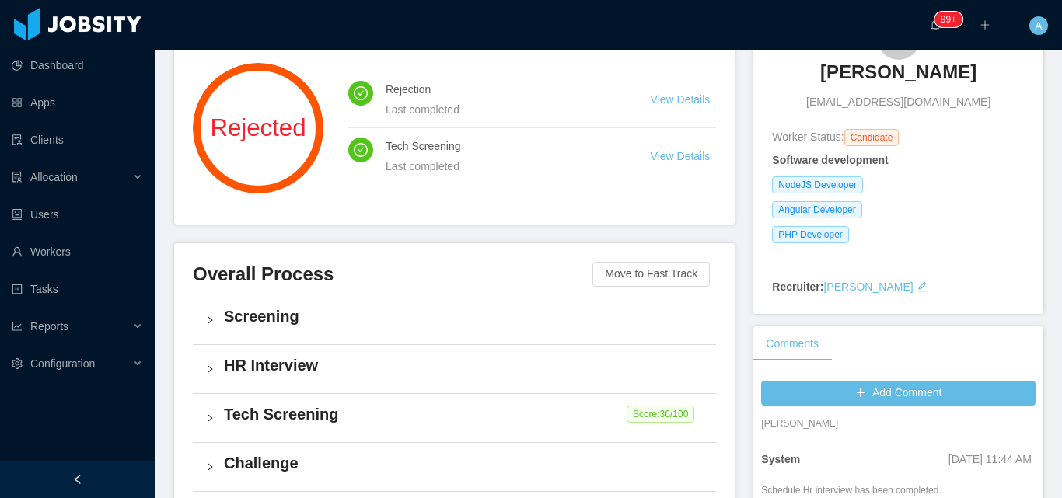
click at [281, 361] on h4 "HR Interview" at bounding box center [464, 365] width 480 height 22
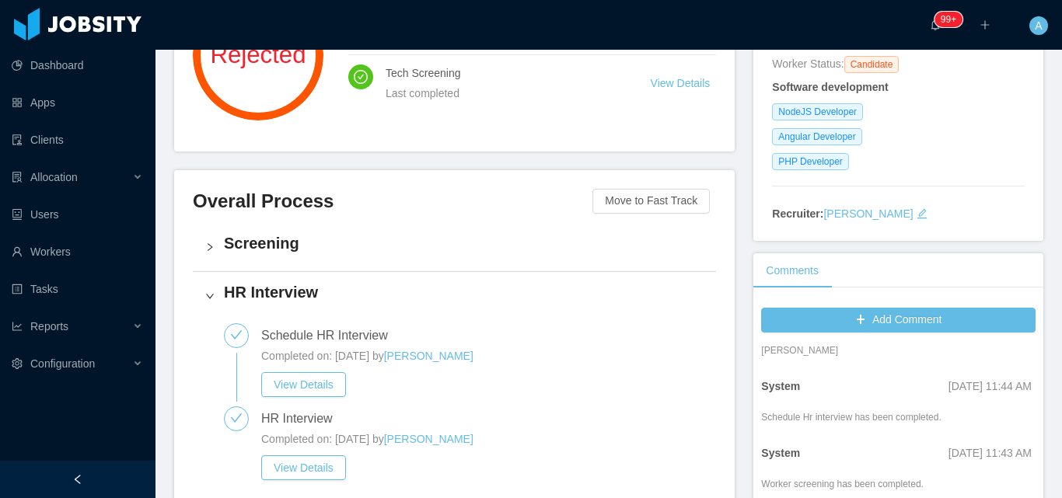
scroll to position [396, 0]
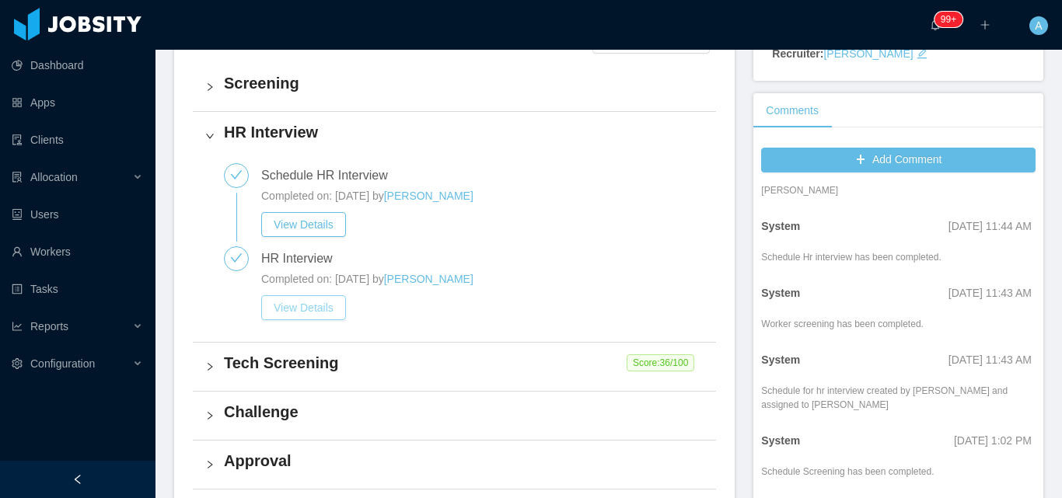
click at [318, 309] on button "View Details" at bounding box center [303, 307] width 85 height 25
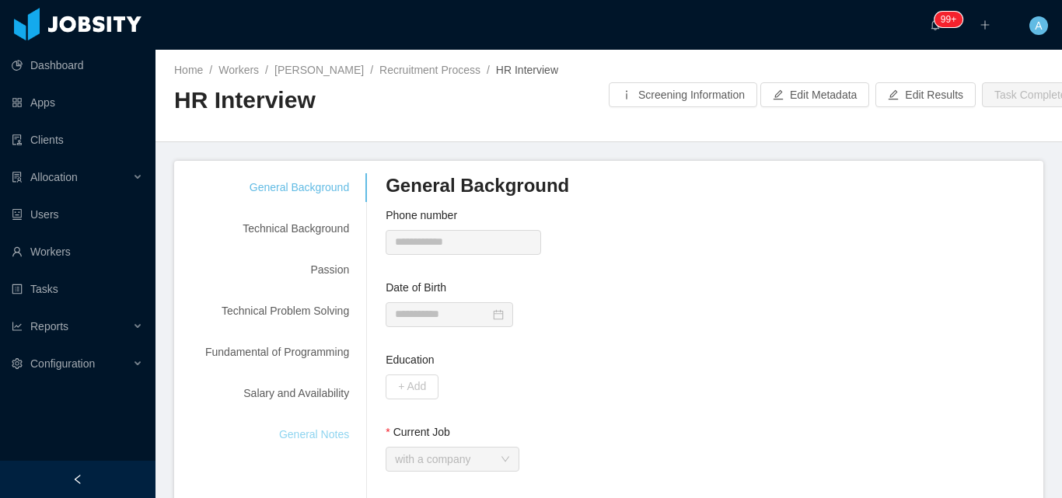
click at [330, 444] on div "General Notes" at bounding box center [277, 435] width 181 height 29
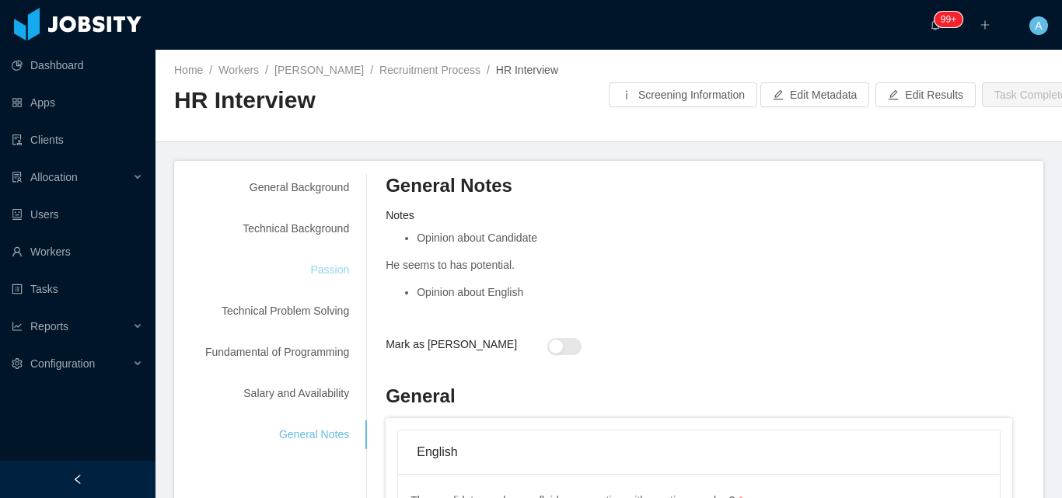
click at [344, 271] on div "Passion" at bounding box center [277, 270] width 181 height 29
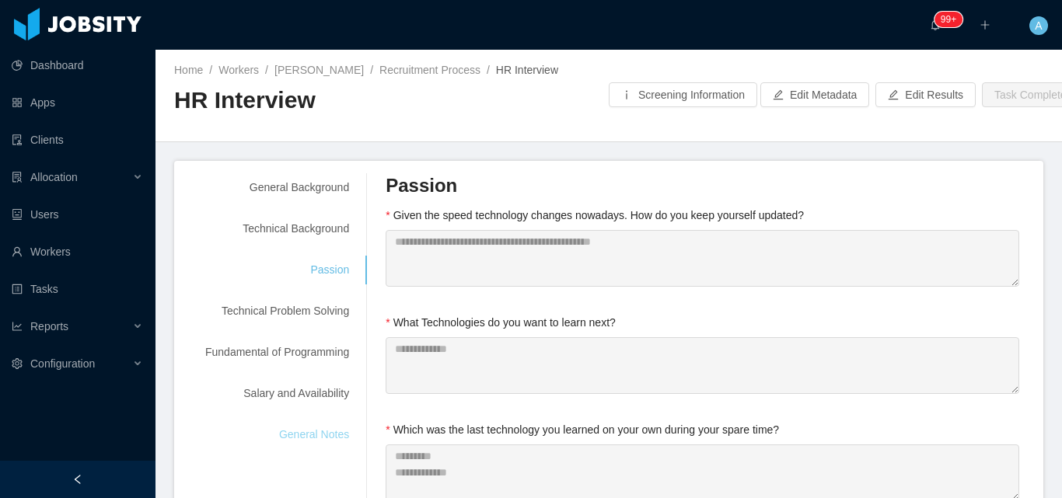
click at [325, 447] on div "General Notes" at bounding box center [277, 435] width 181 height 29
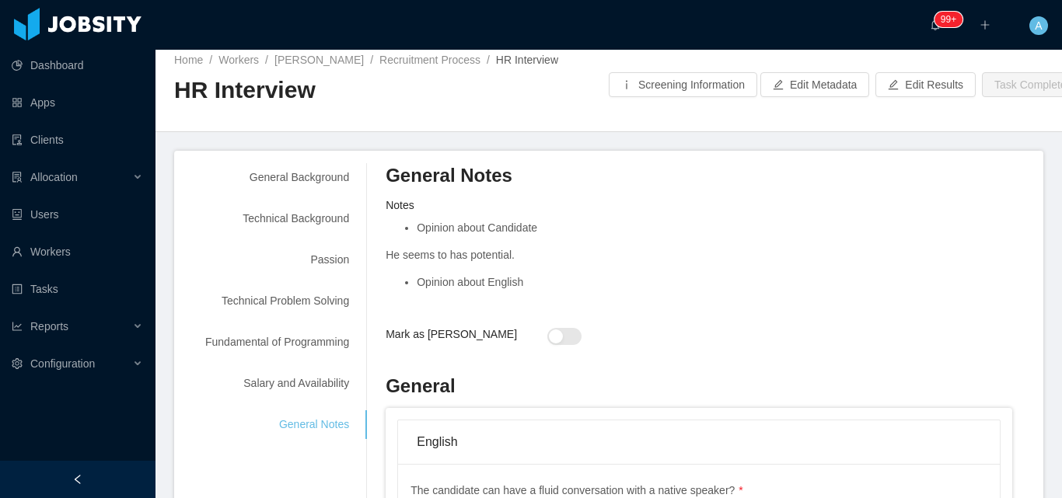
scroll to position [8, 0]
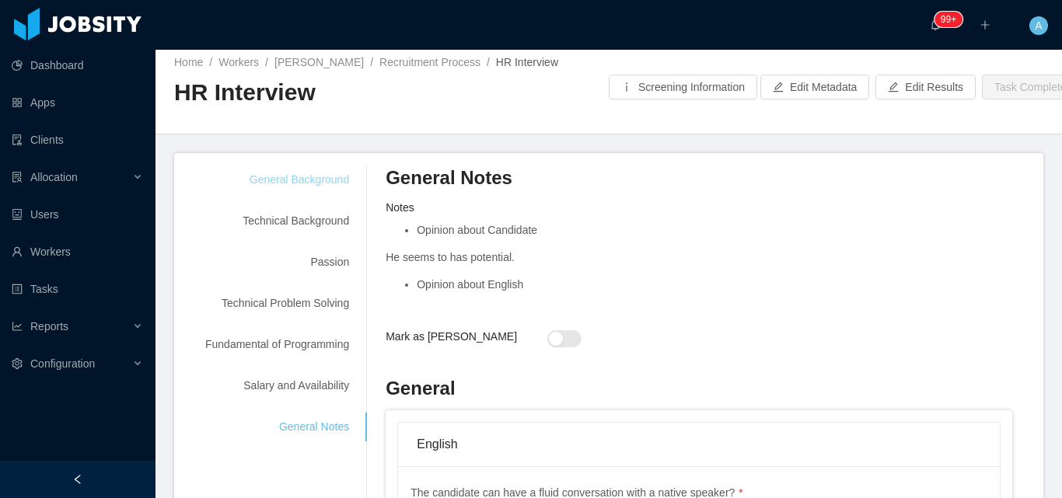
click at [320, 180] on div "General Background" at bounding box center [277, 180] width 181 height 29
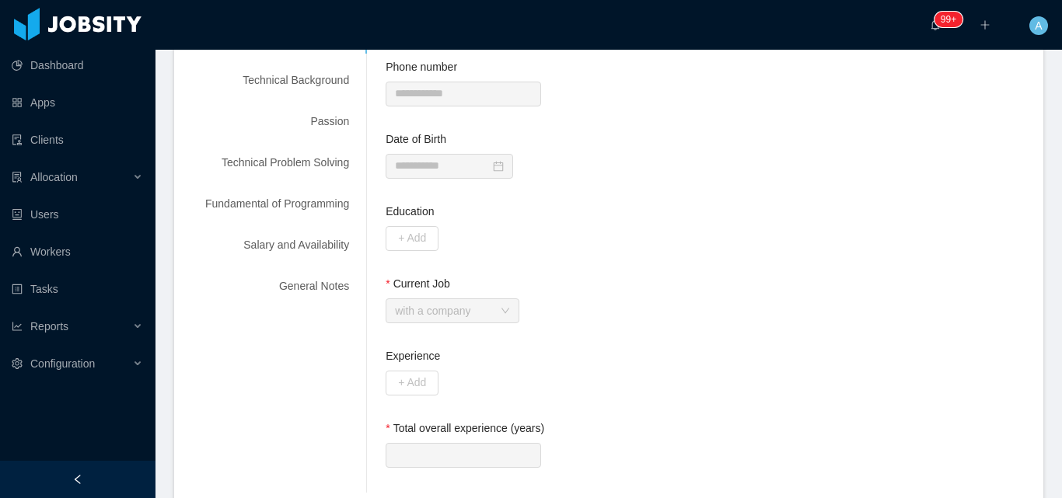
scroll to position [72, 0]
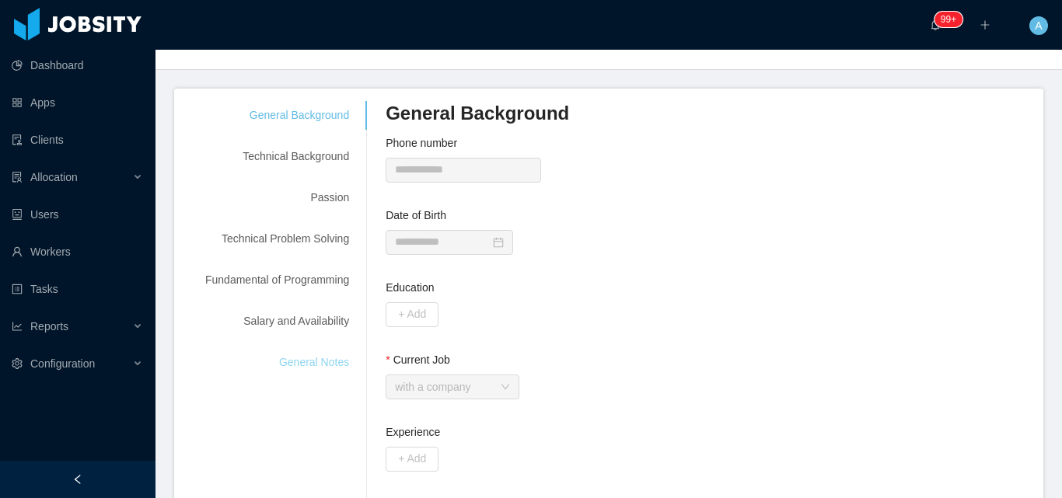
click at [328, 373] on div "General Notes" at bounding box center [277, 362] width 181 height 29
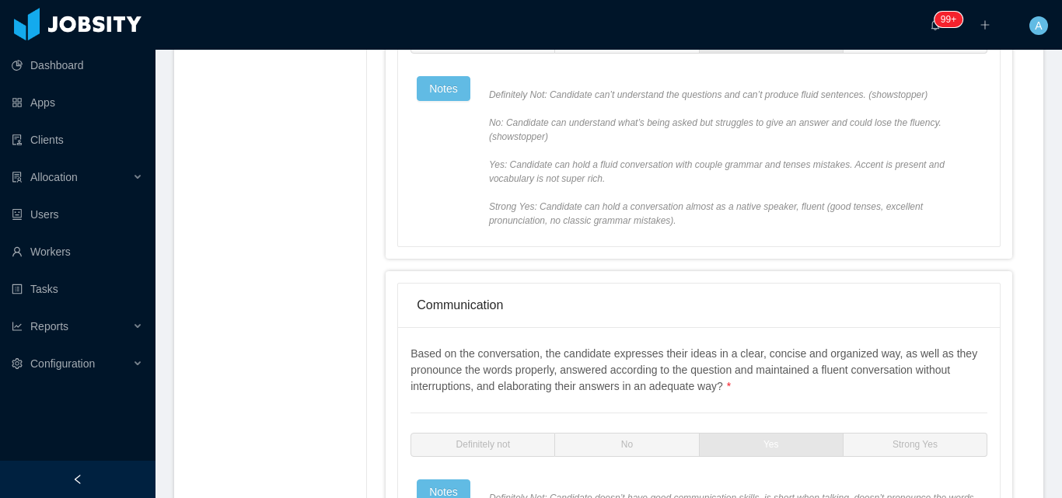
scroll to position [319, 0]
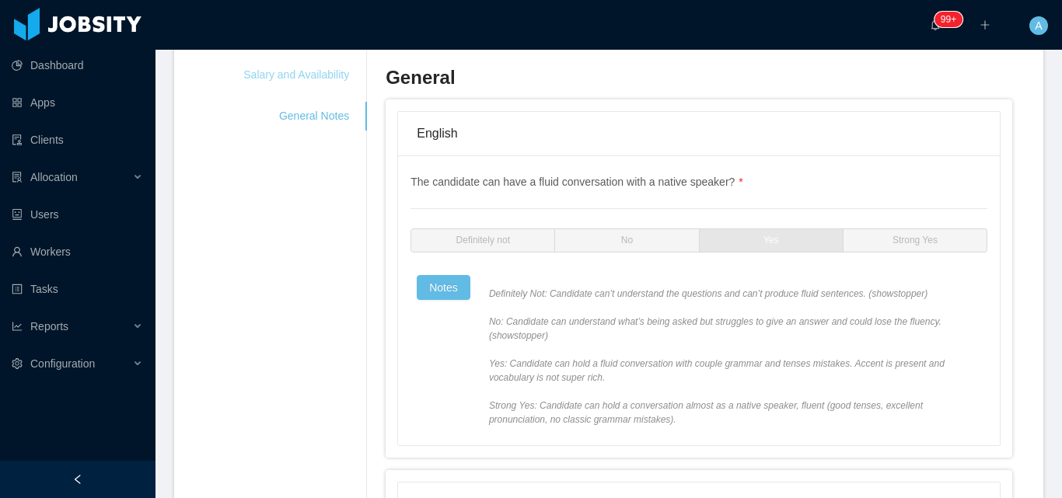
click at [313, 72] on div "Salary and Availability" at bounding box center [277, 75] width 181 height 29
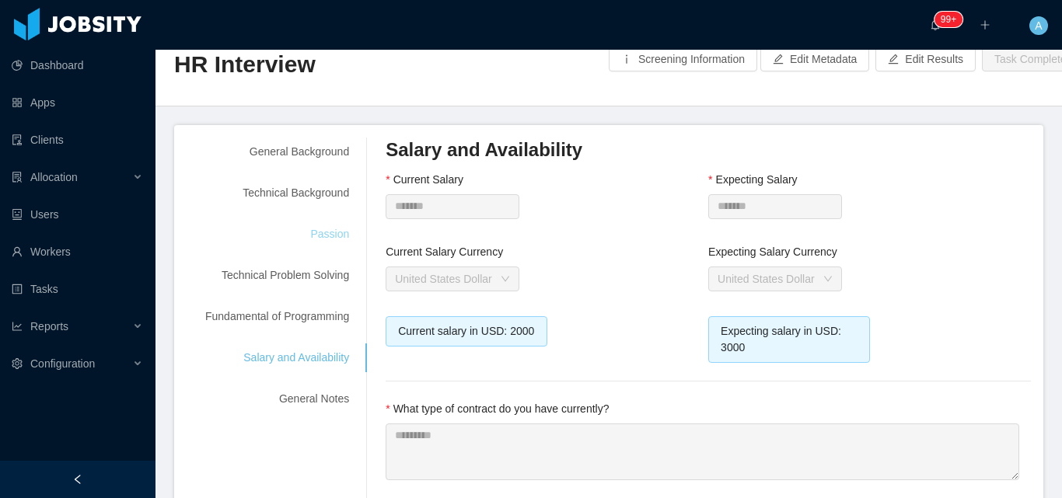
scroll to position [0, 0]
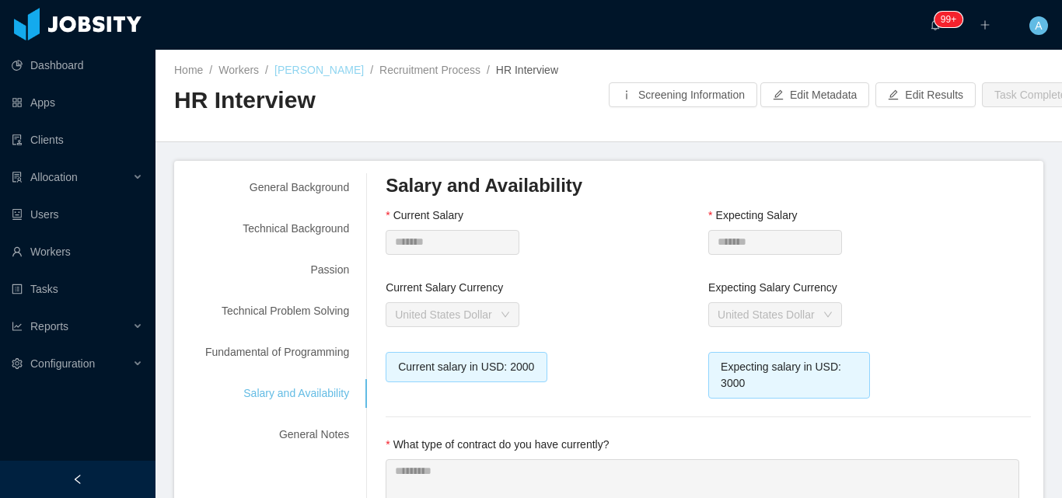
click at [319, 74] on link "[PERSON_NAME]" at bounding box center [318, 70] width 89 height 12
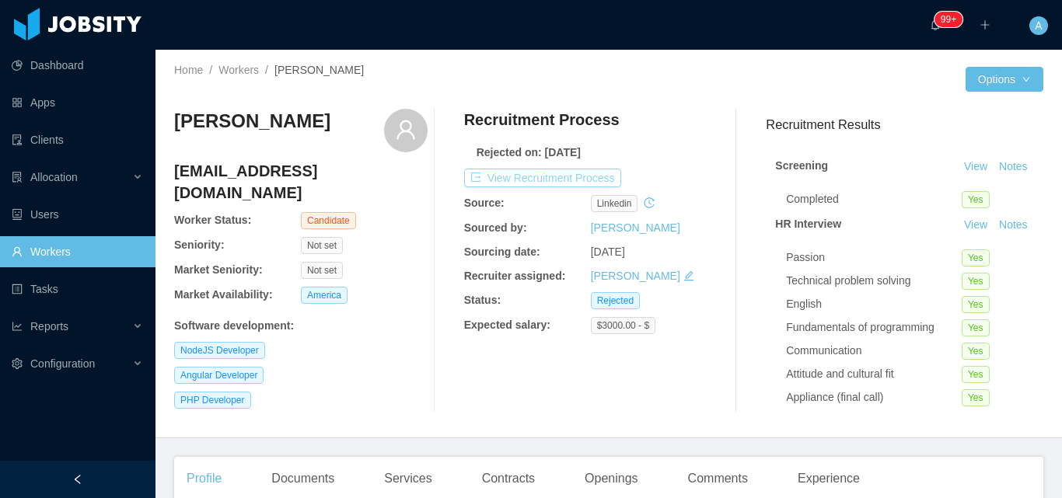
click at [572, 177] on button "View Recruitment Process" at bounding box center [542, 178] width 157 height 19
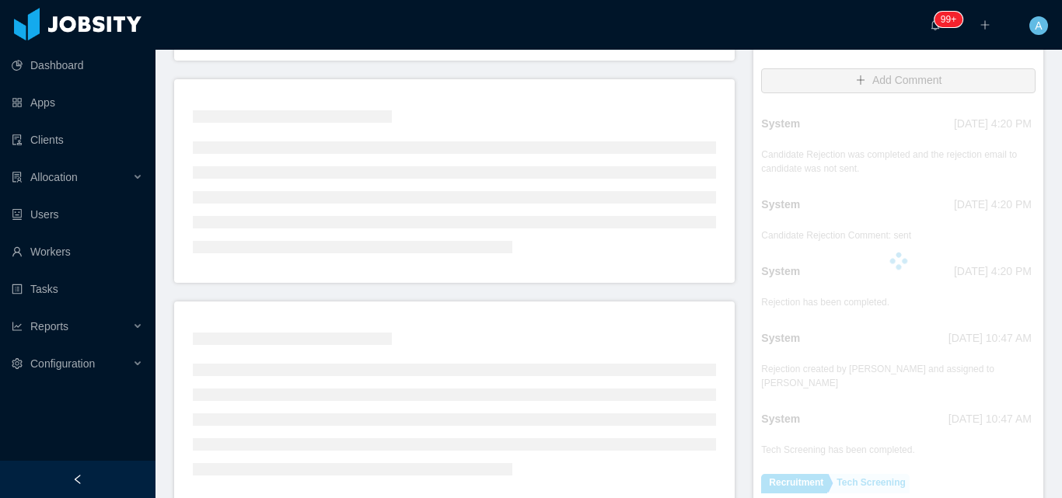
scroll to position [389, 0]
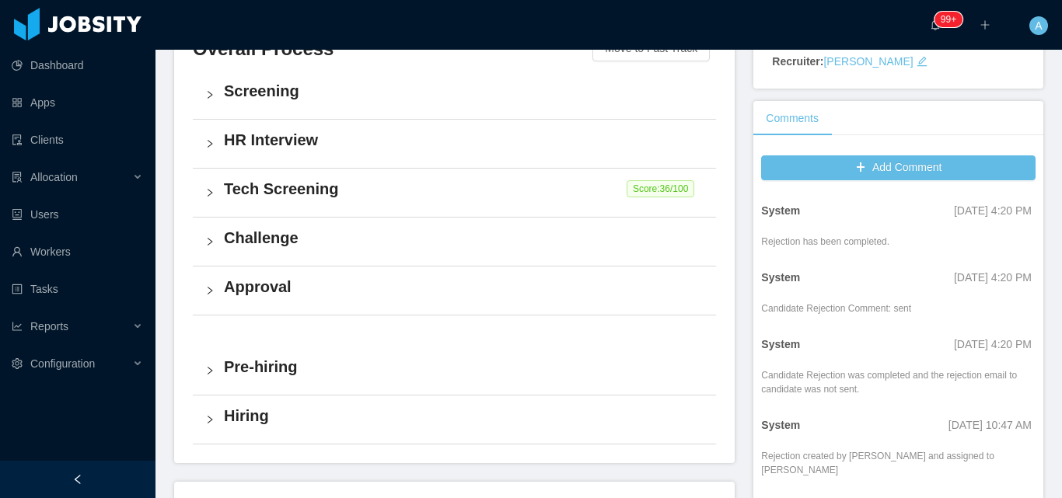
click at [360, 239] on h4 "Challenge" at bounding box center [464, 238] width 480 height 22
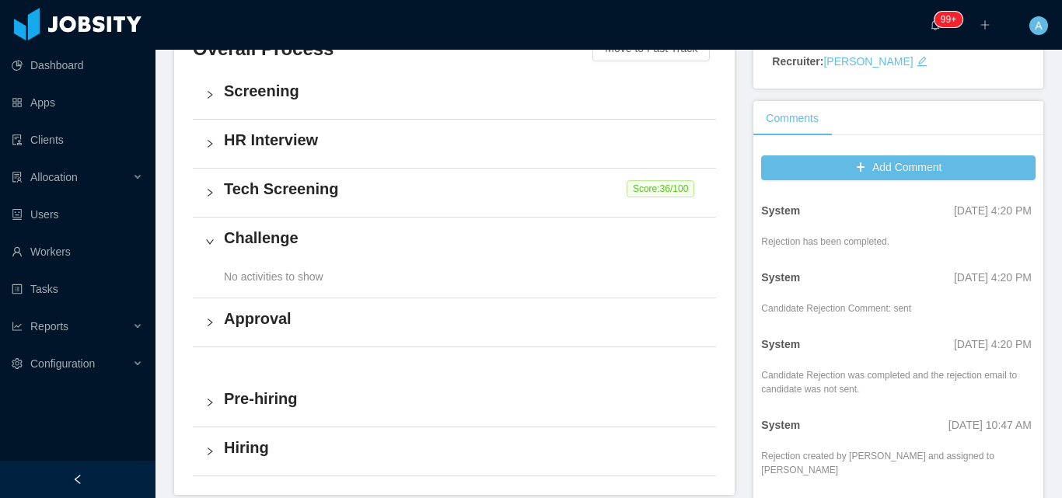
click at [385, 200] on h4 "Tech Screening" at bounding box center [464, 189] width 480 height 22
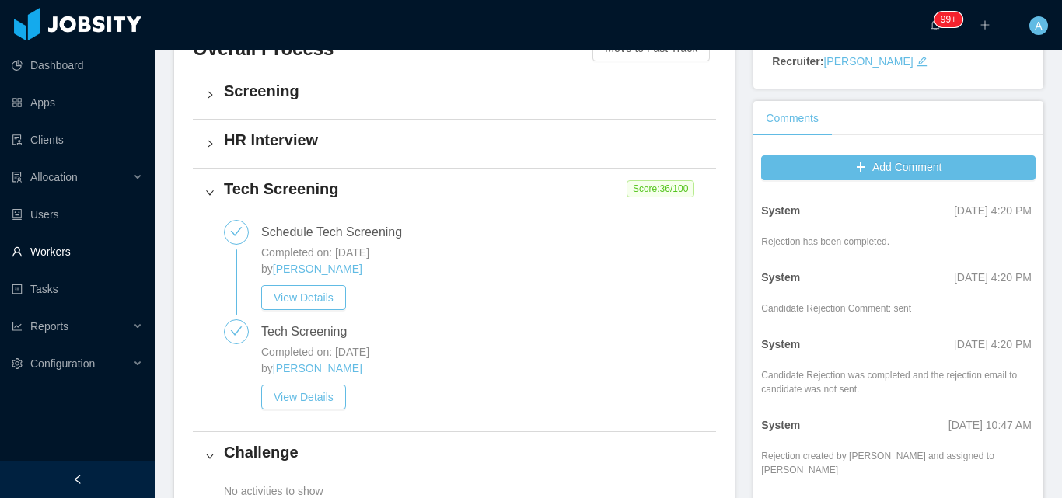
click at [65, 256] on link "Workers" at bounding box center [77, 251] width 131 height 31
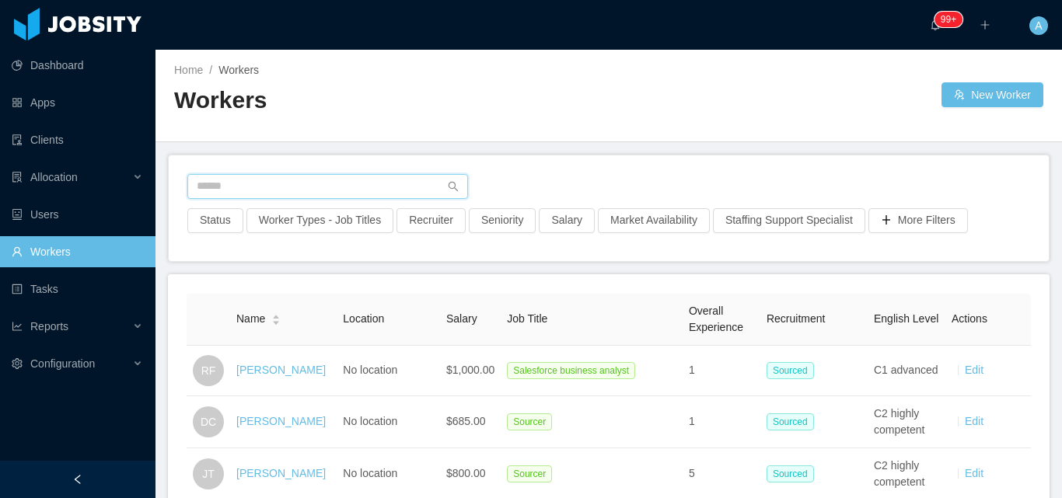
click at [347, 179] on input "text" at bounding box center [327, 186] width 281 height 25
paste input "**********"
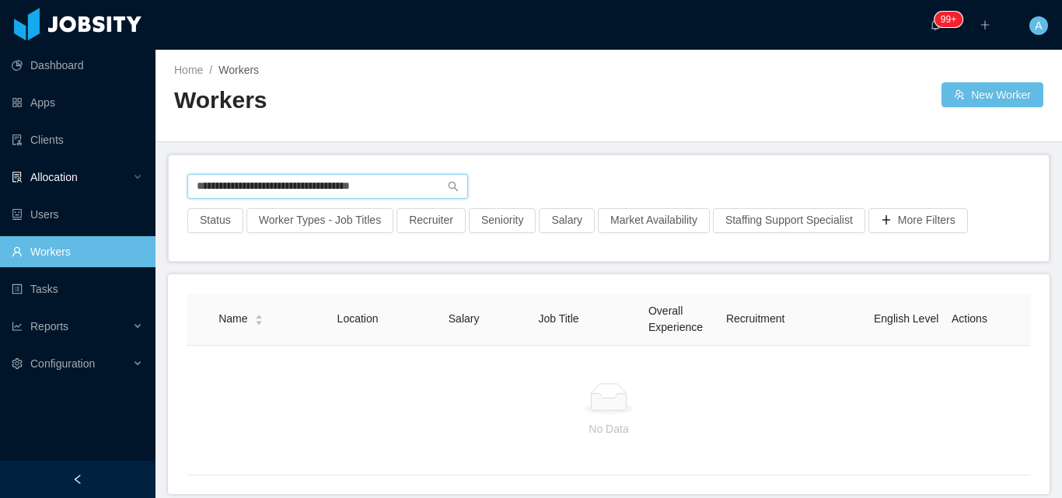
drag, startPoint x: 341, startPoint y: 181, endPoint x: 0, endPoint y: 182, distance: 341.3
click at [0, 182] on section "**********" at bounding box center [531, 249] width 1062 height 498
paste input "text"
type input "**********"
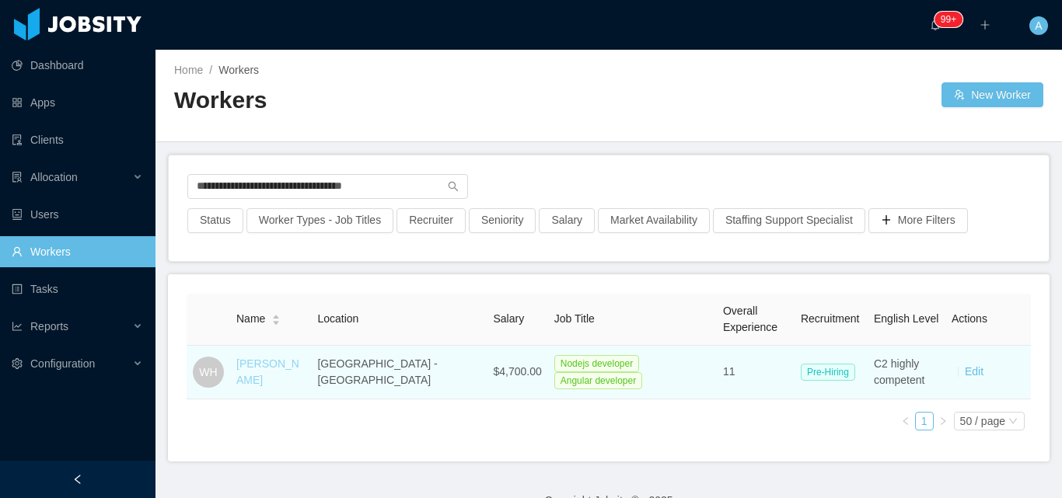
click at [253, 385] on link "[PERSON_NAME]" at bounding box center [267, 372] width 63 height 29
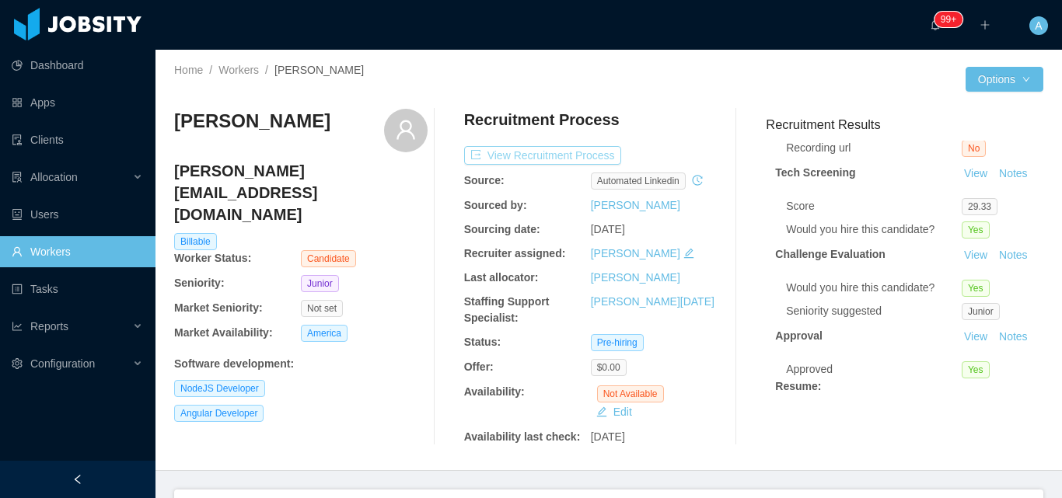
click at [581, 157] on button "View Recruitment Process" at bounding box center [542, 155] width 157 height 19
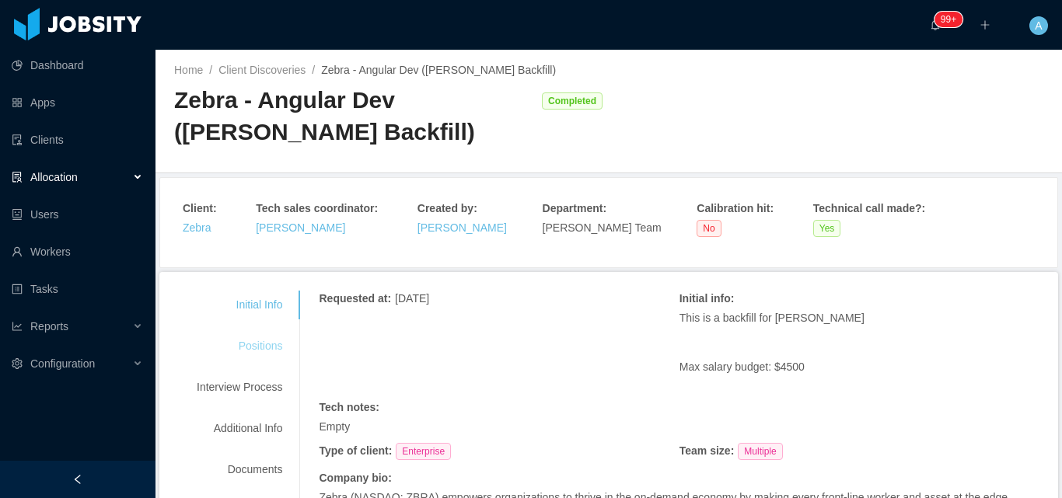
click at [267, 349] on div "Positions" at bounding box center [239, 346] width 123 height 29
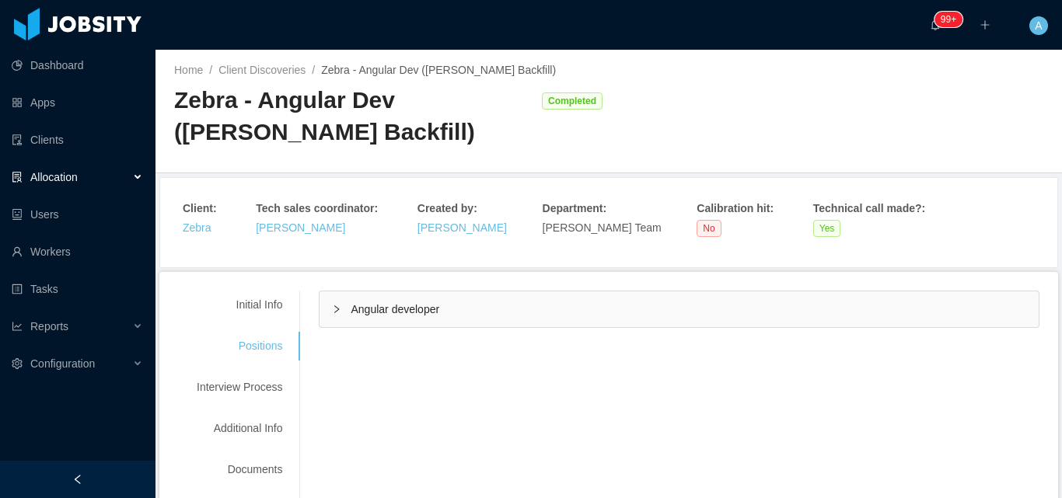
click at [436, 317] on div "Angular developer" at bounding box center [678, 310] width 719 height 36
